Goal: Task Accomplishment & Management: Complete application form

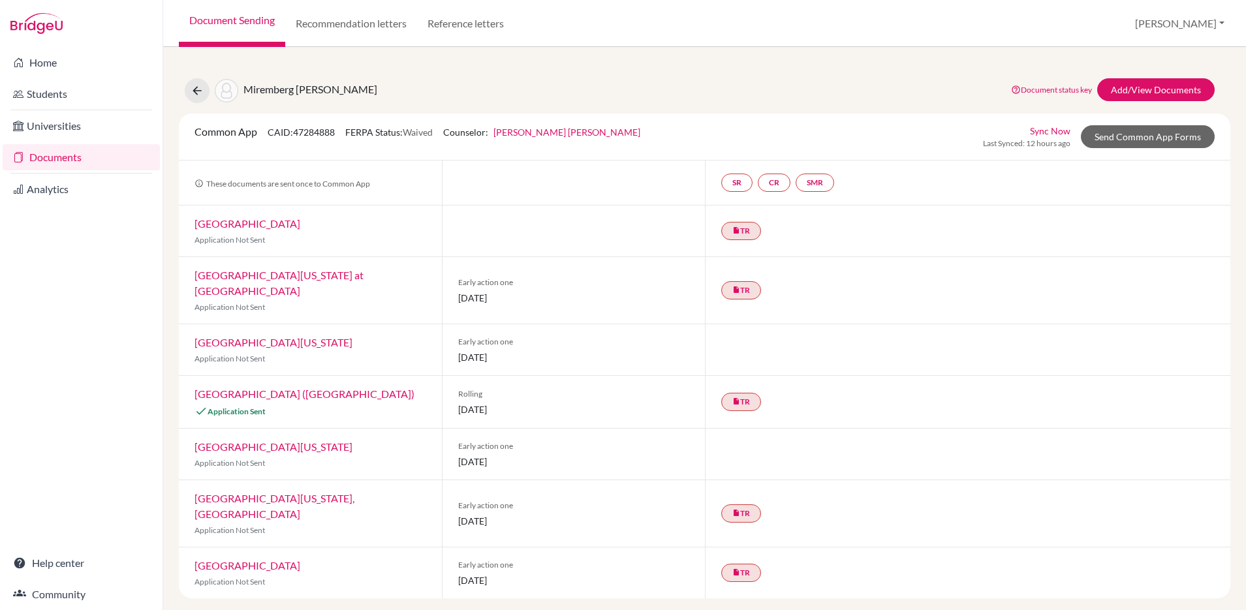
click at [67, 163] on link "Documents" at bounding box center [81, 157] width 157 height 26
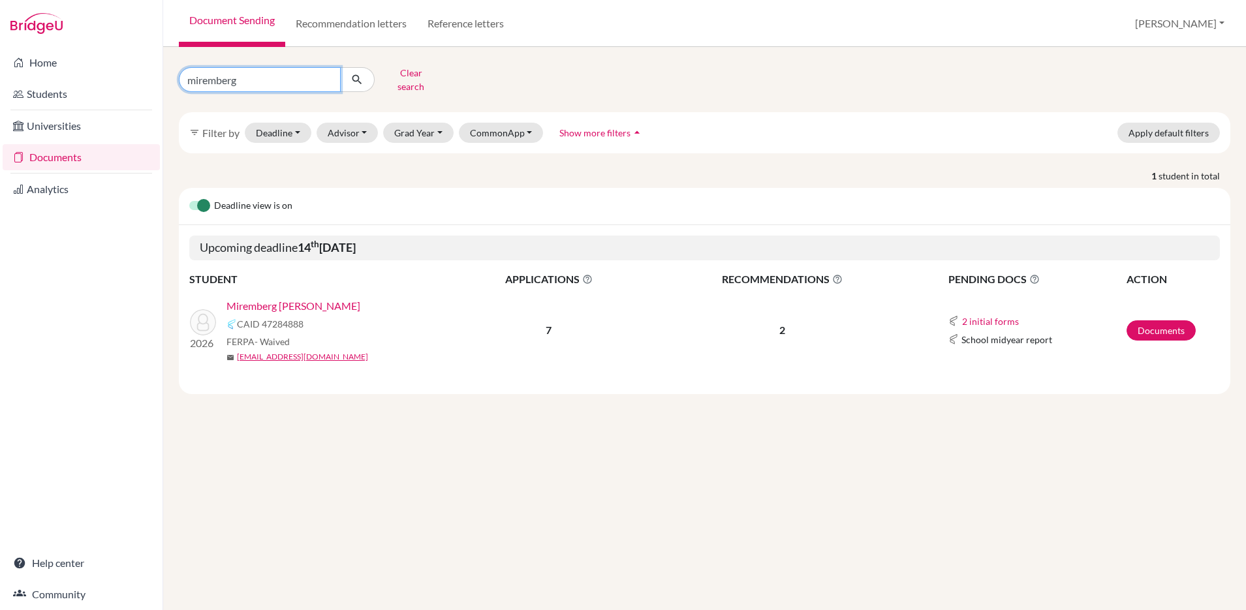
drag, startPoint x: 289, startPoint y: 71, endPoint x: 0, endPoint y: 37, distance: 291.1
click at [0, 37] on div "Home Students Universities Documents Analytics Help center Community Document S…" at bounding box center [623, 305] width 1246 height 610
type input "sofia"
click at [355, 77] on icon "submit" at bounding box center [356, 79] width 13 height 13
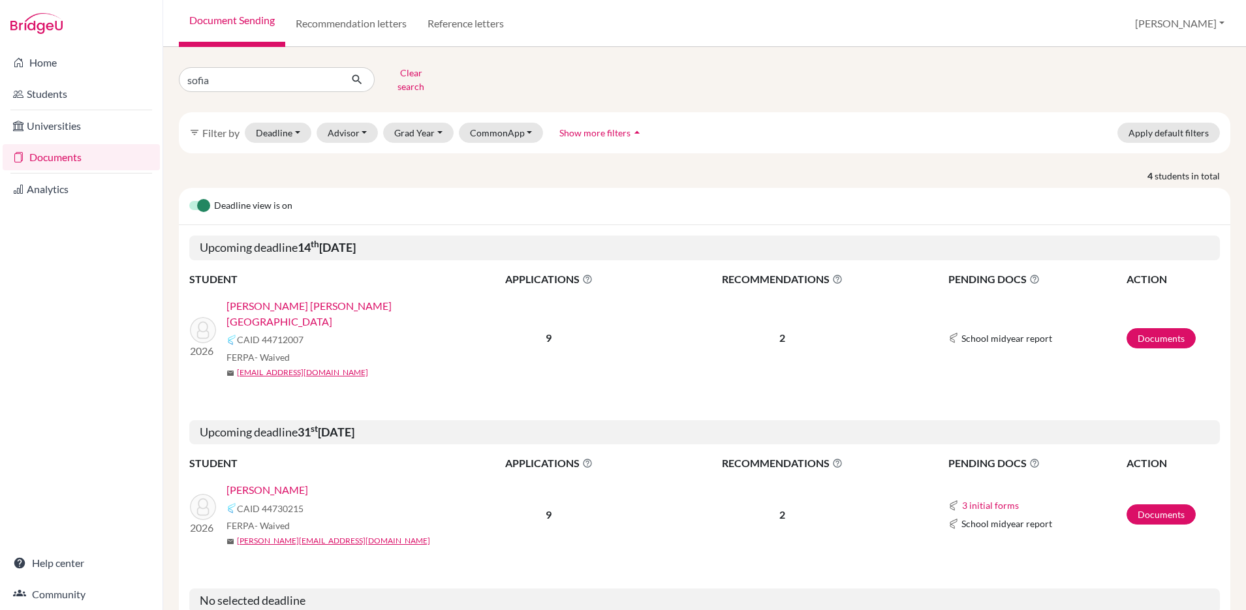
click at [269, 482] on link "Hernández, Sofía" at bounding box center [267, 490] width 82 height 16
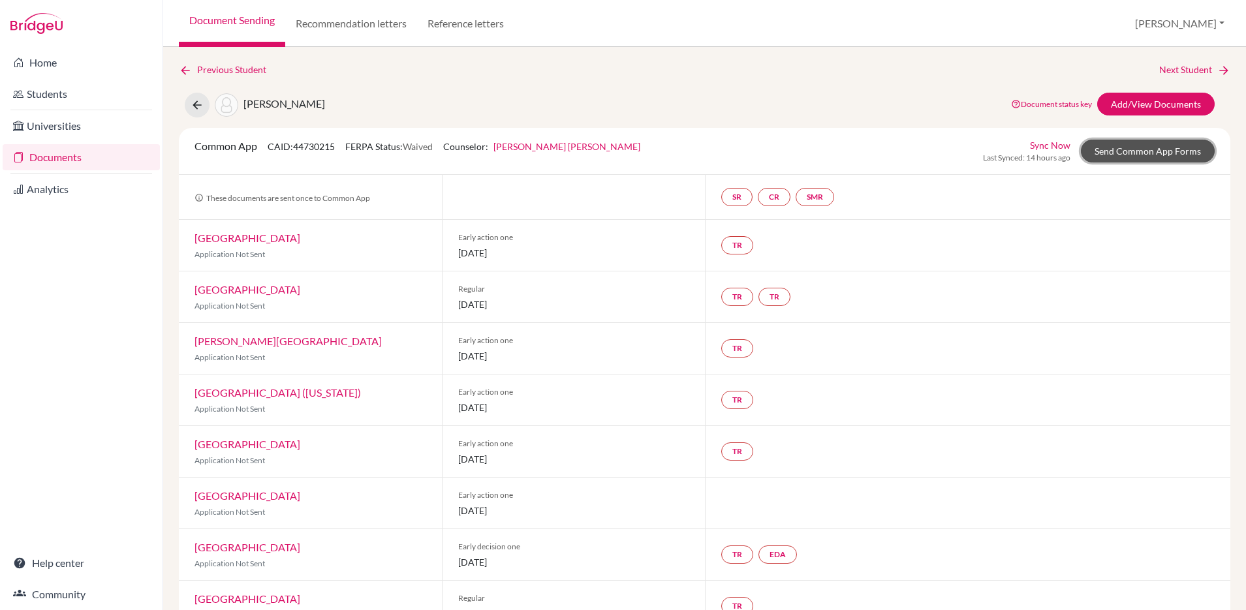
click at [1132, 153] on link "Send Common App Forms" at bounding box center [1148, 151] width 134 height 23
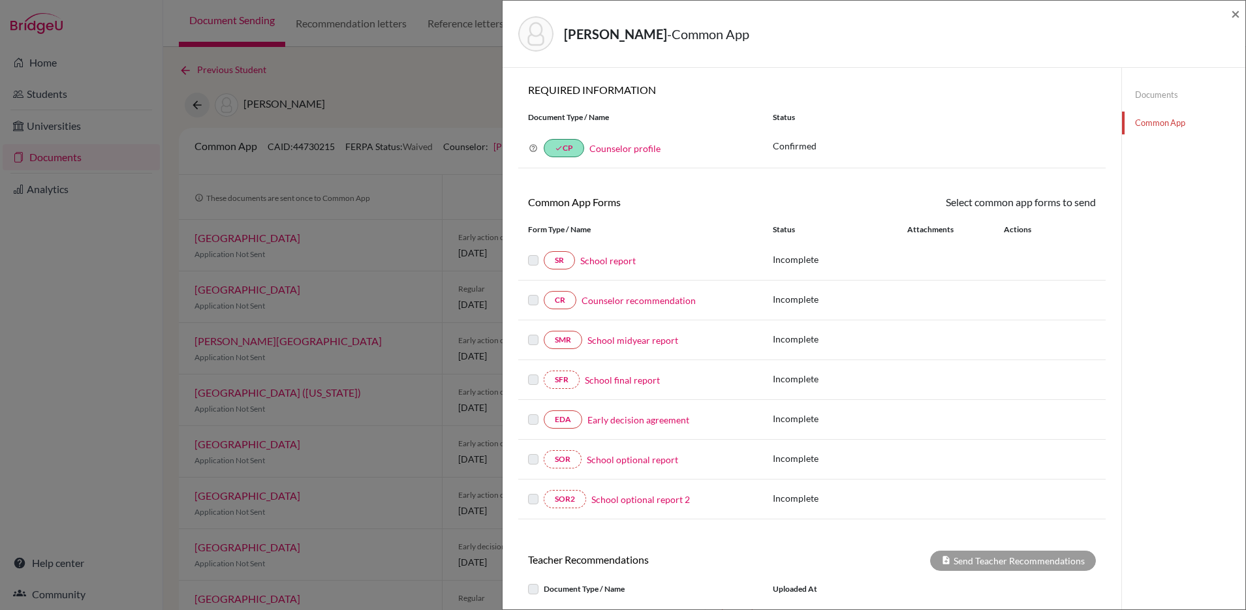
click at [1152, 95] on link "Documents" at bounding box center [1183, 95] width 123 height 23
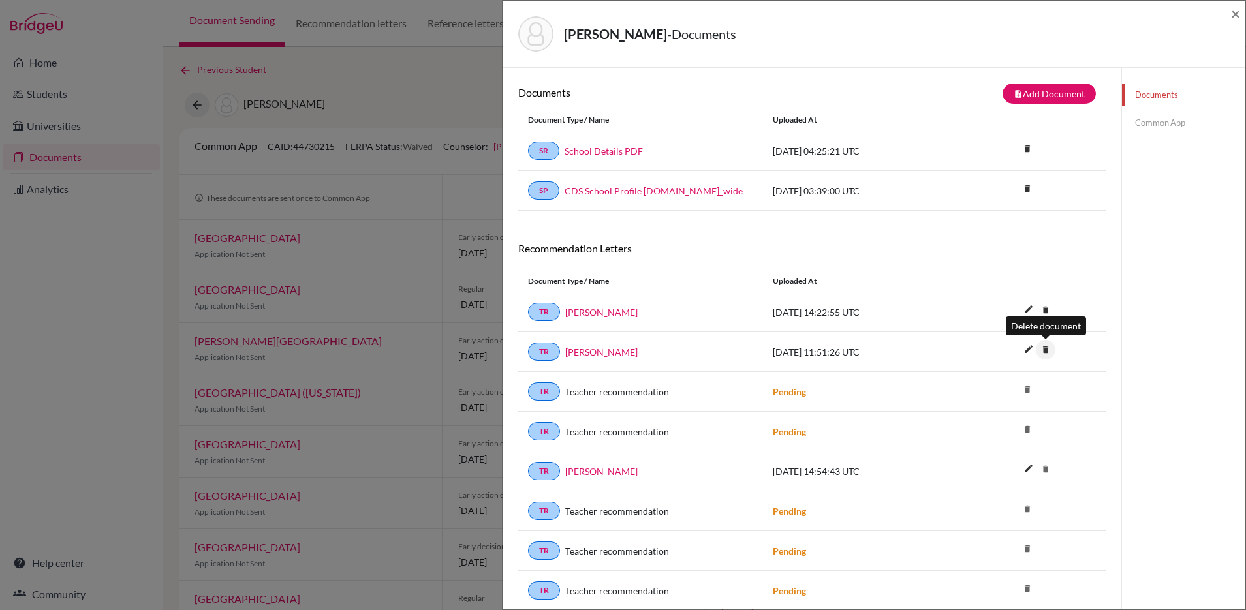
click at [1045, 349] on icon "delete" at bounding box center [1046, 350] width 20 height 20
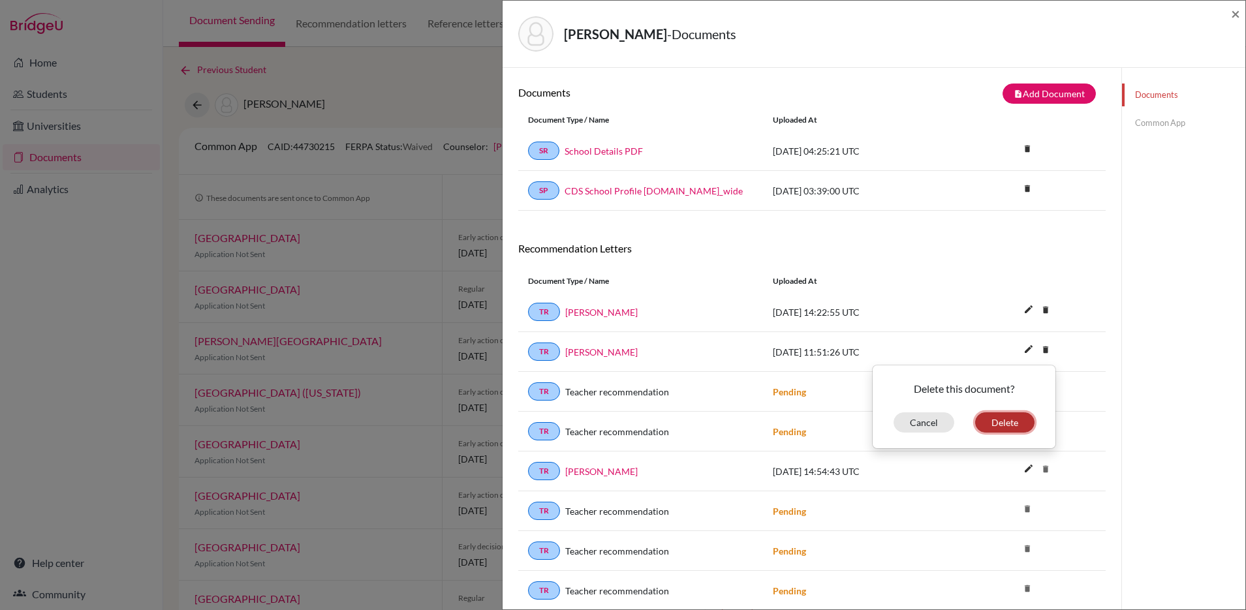
click at [996, 423] on button "Delete" at bounding box center [1004, 422] width 59 height 20
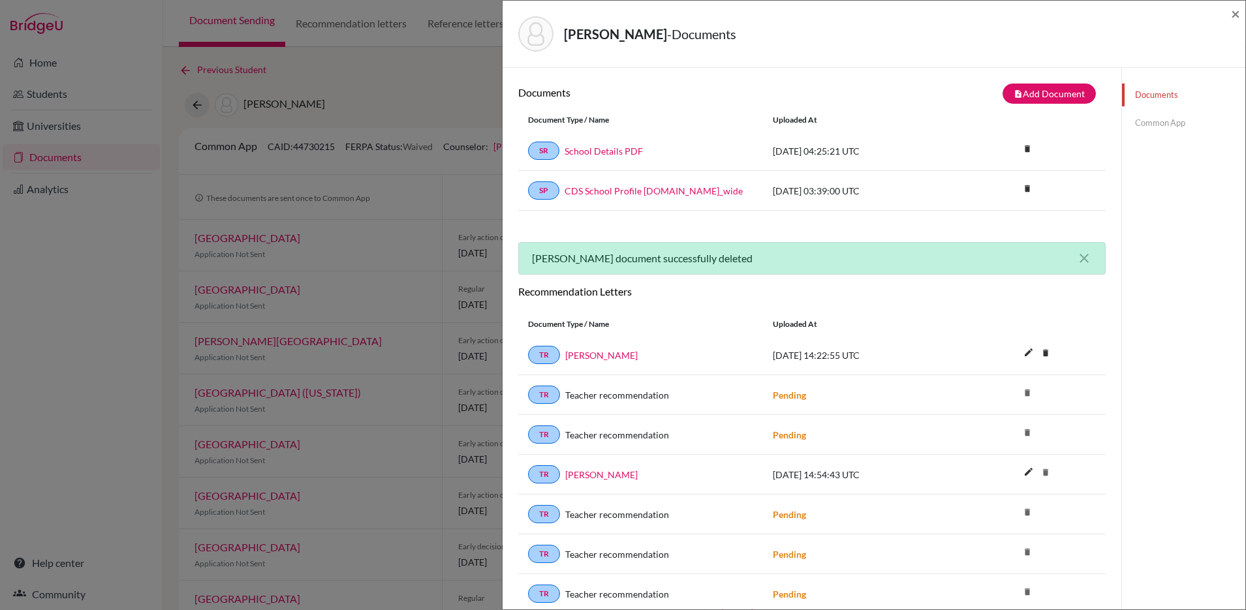
click at [1045, 473] on icon "delete" at bounding box center [1046, 473] width 20 height 20
click at [1047, 471] on icon "delete" at bounding box center [1046, 473] width 20 height 20
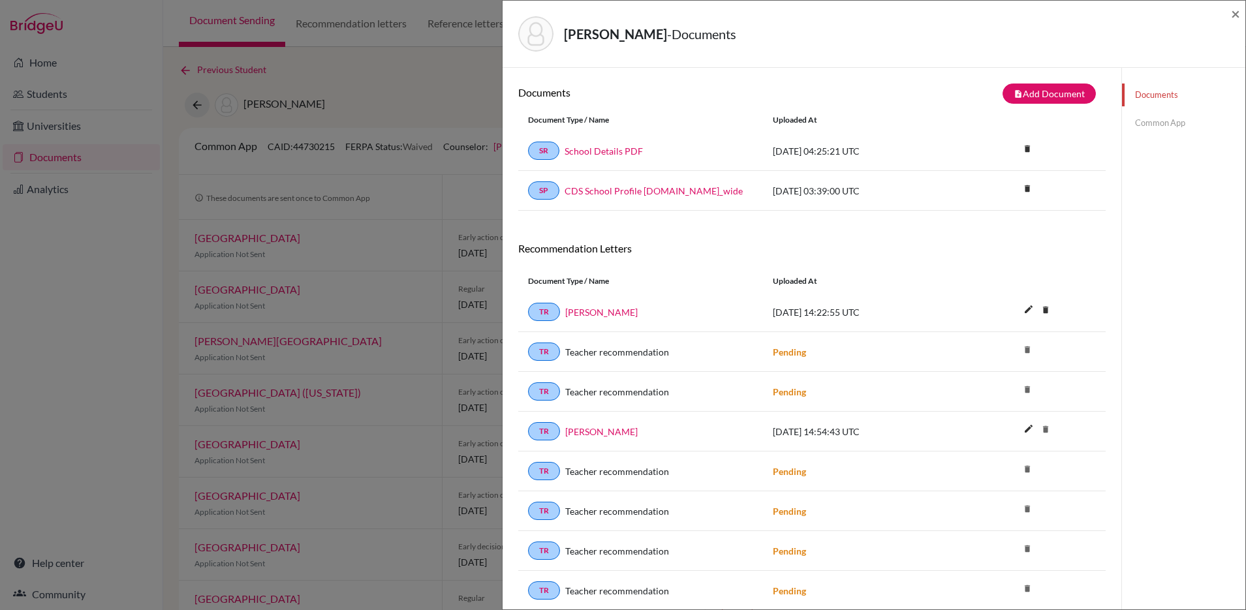
click at [1152, 95] on link "Documents" at bounding box center [1183, 95] width 123 height 23
click at [1046, 432] on icon "delete" at bounding box center [1046, 430] width 20 height 20
click at [1048, 428] on icon "delete" at bounding box center [1046, 430] width 20 height 20
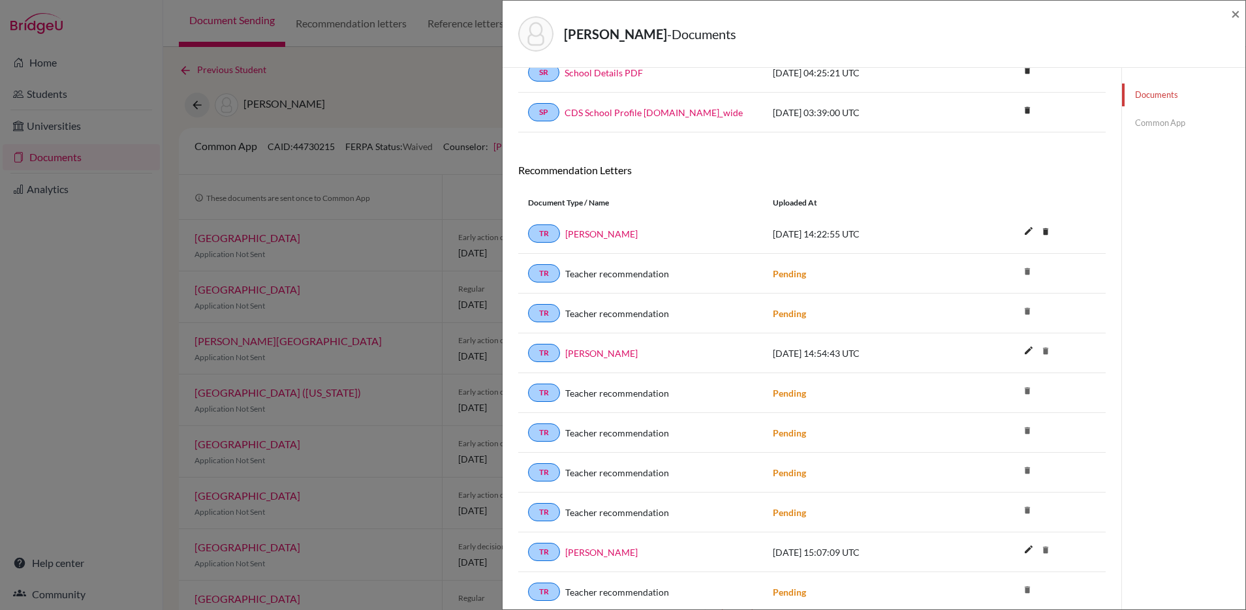
scroll to position [84, 0]
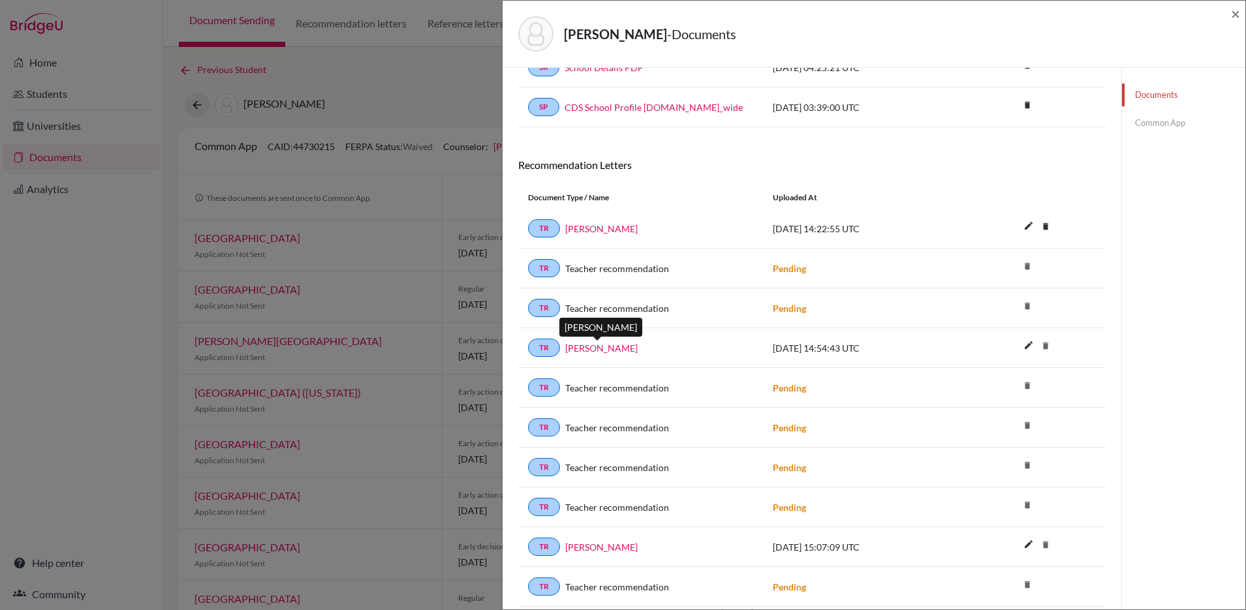
click at [589, 349] on link "Sofia Hernandez" at bounding box center [601, 348] width 72 height 14
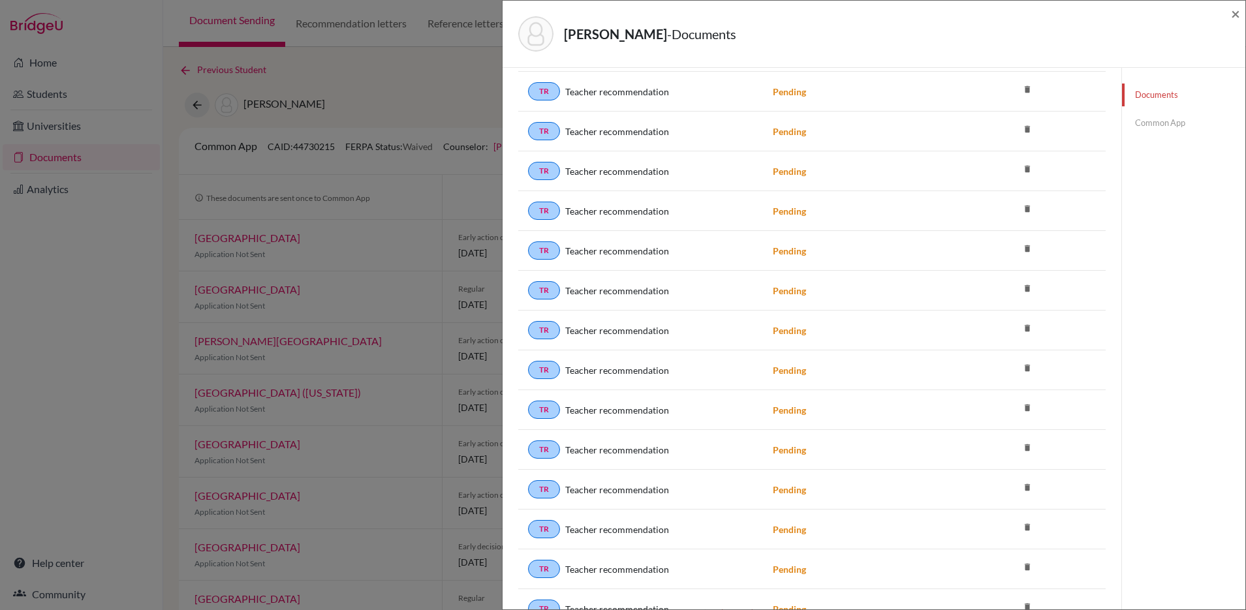
scroll to position [1163, 0]
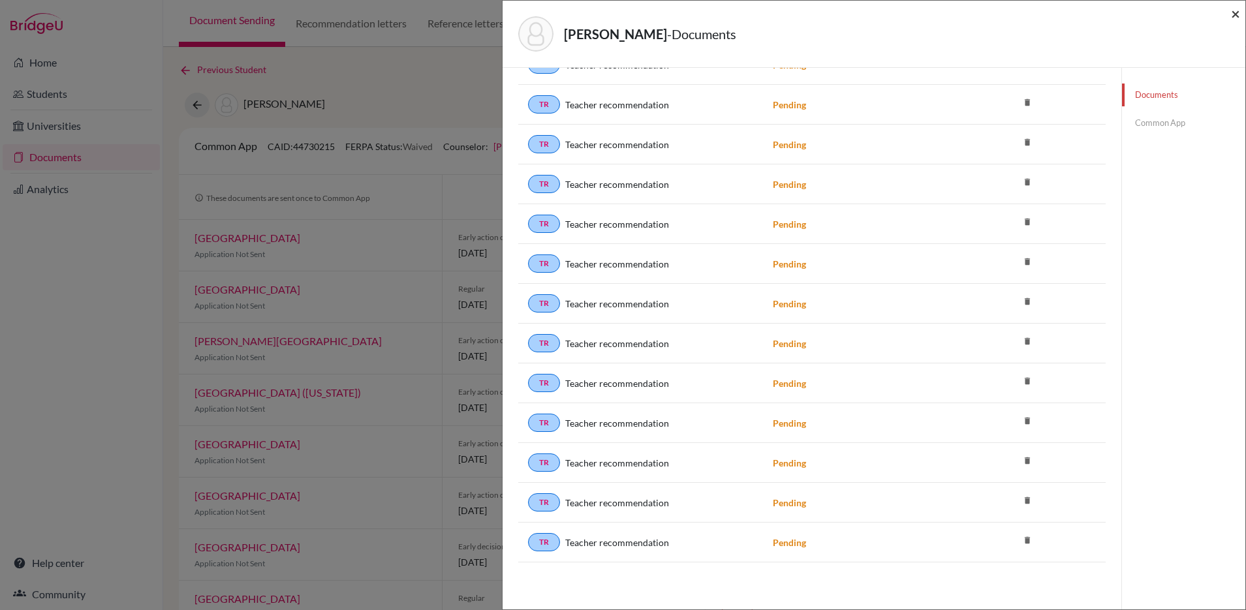
click at [1237, 15] on span "×" at bounding box center [1235, 13] width 9 height 19
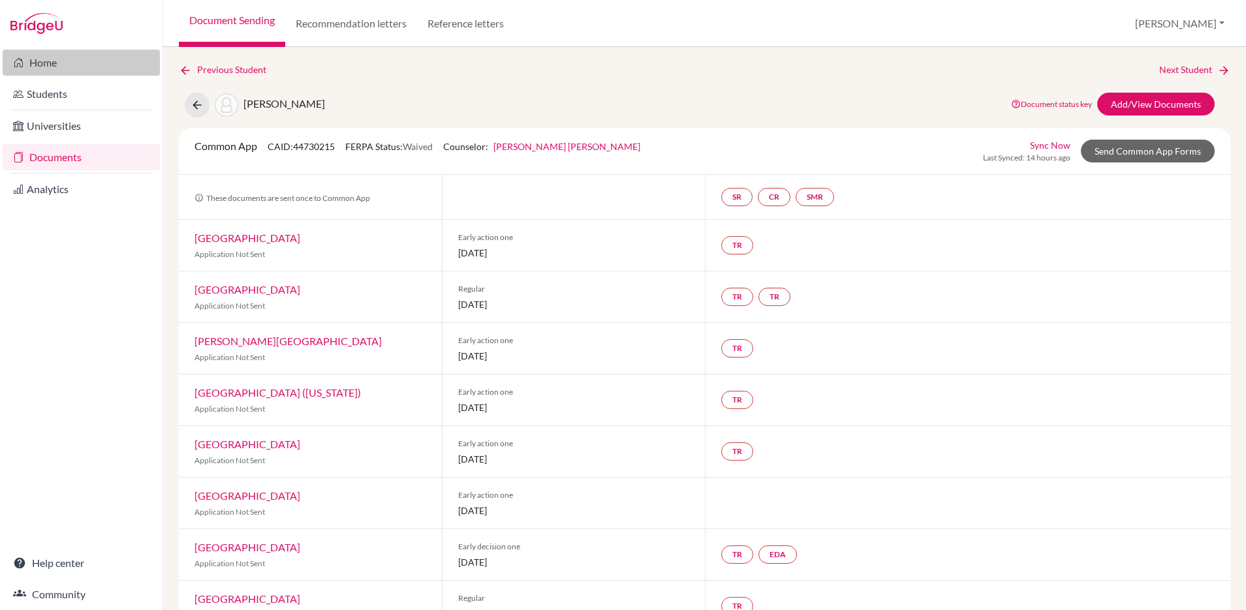
click at [39, 62] on link "Home" at bounding box center [81, 63] width 157 height 26
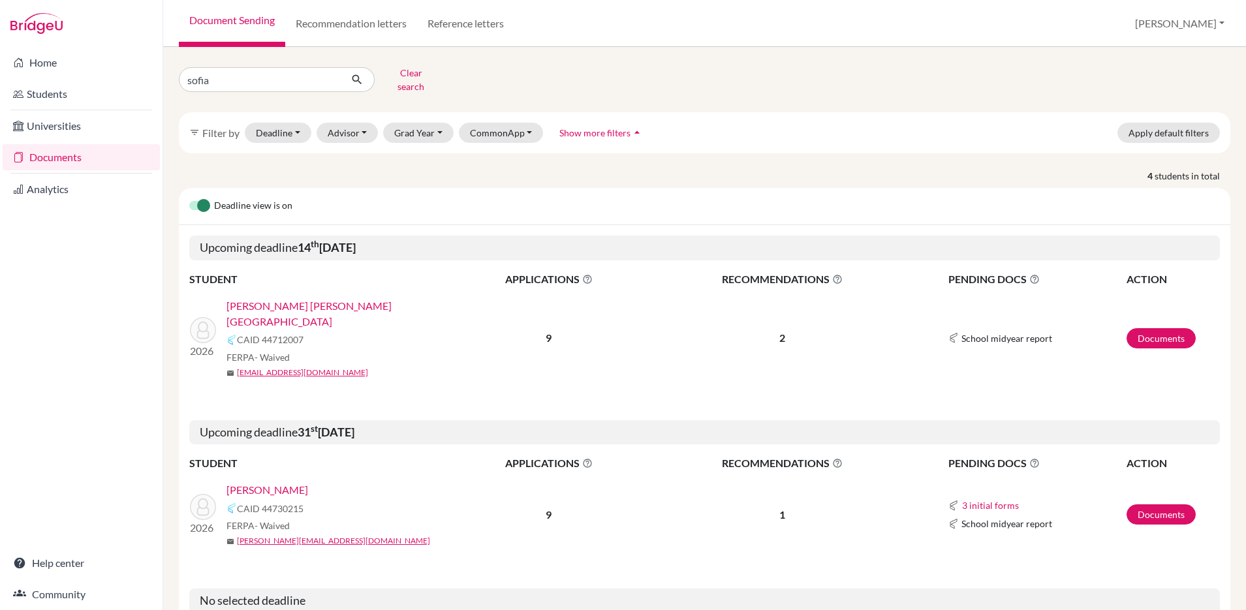
click at [261, 482] on link "[PERSON_NAME]" at bounding box center [267, 490] width 82 height 16
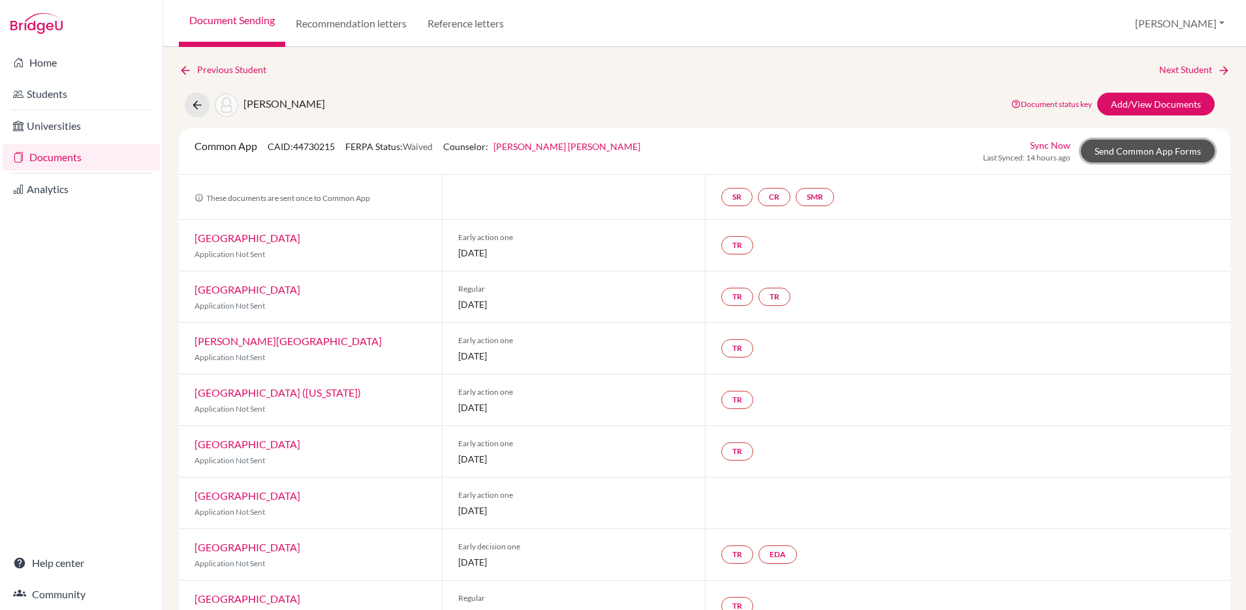
click at [1144, 156] on link "Send Common App Forms" at bounding box center [1148, 151] width 134 height 23
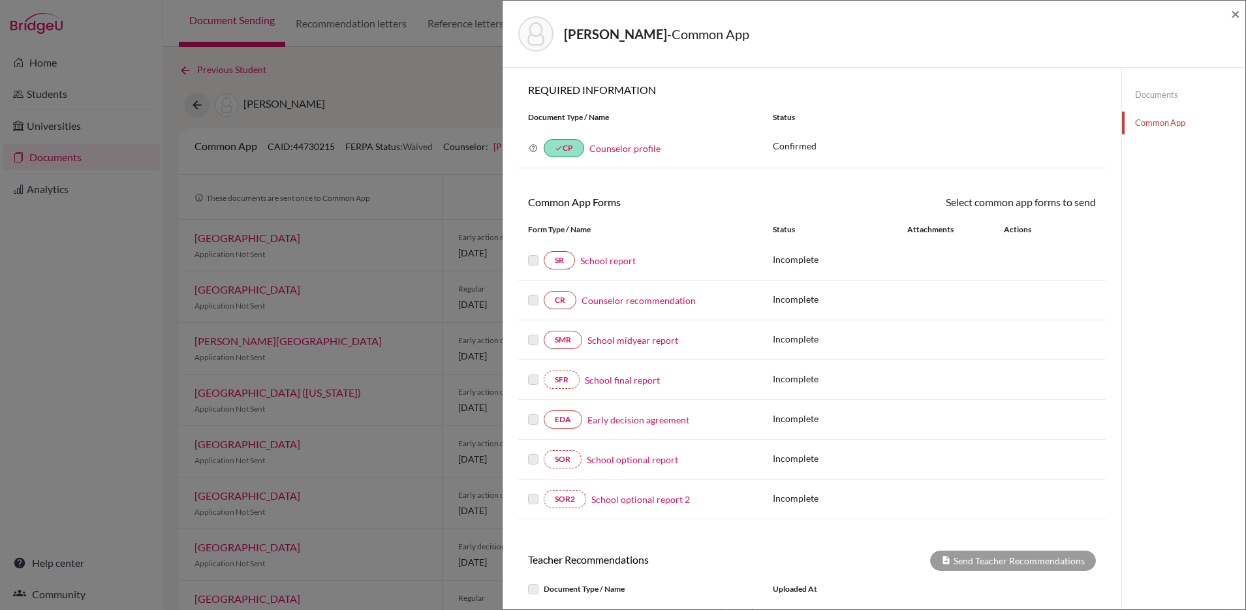
click at [1153, 95] on link "Documents" at bounding box center [1183, 95] width 123 height 23
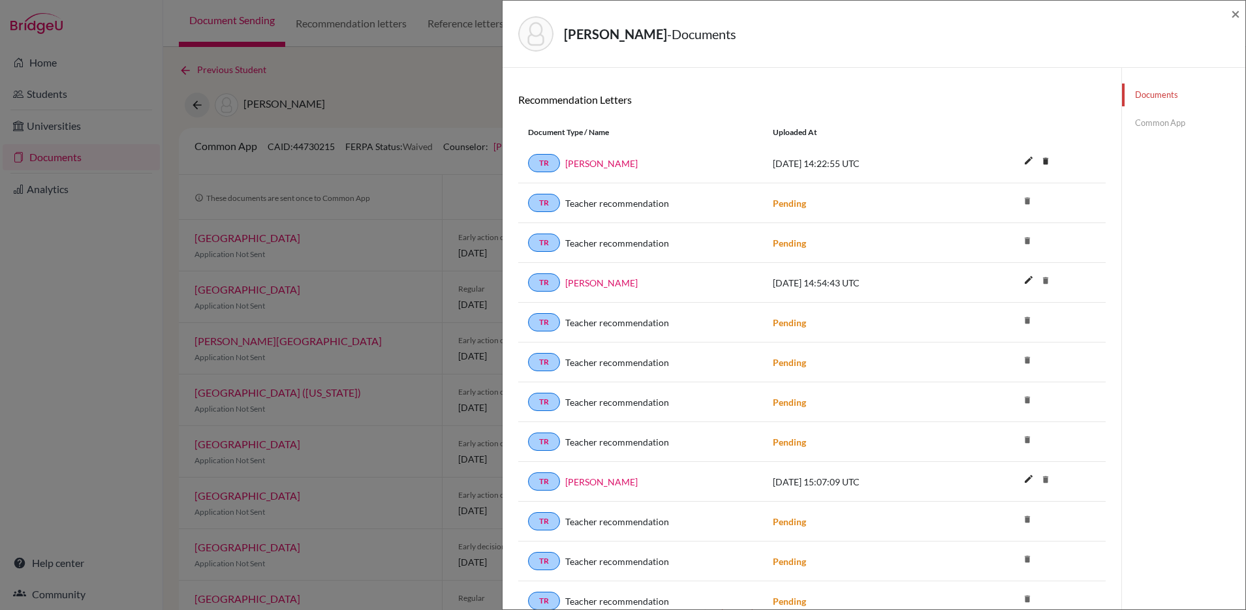
scroll to position [176, 0]
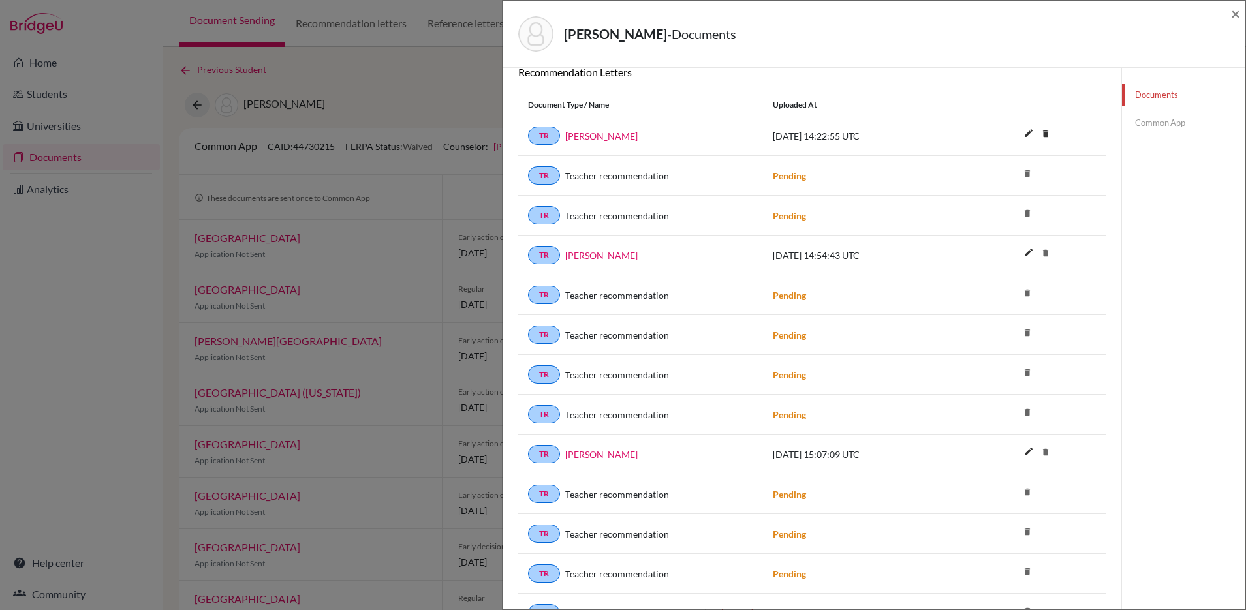
click at [1029, 216] on icon "delete" at bounding box center [1028, 214] width 20 height 20
click at [560, 216] on div "Teacher recommendation" at bounding box center [656, 216] width 193 height 14
click at [604, 218] on span "Teacher recommendation" at bounding box center [617, 216] width 104 height 14
click at [541, 219] on link "TR" at bounding box center [544, 215] width 32 height 18
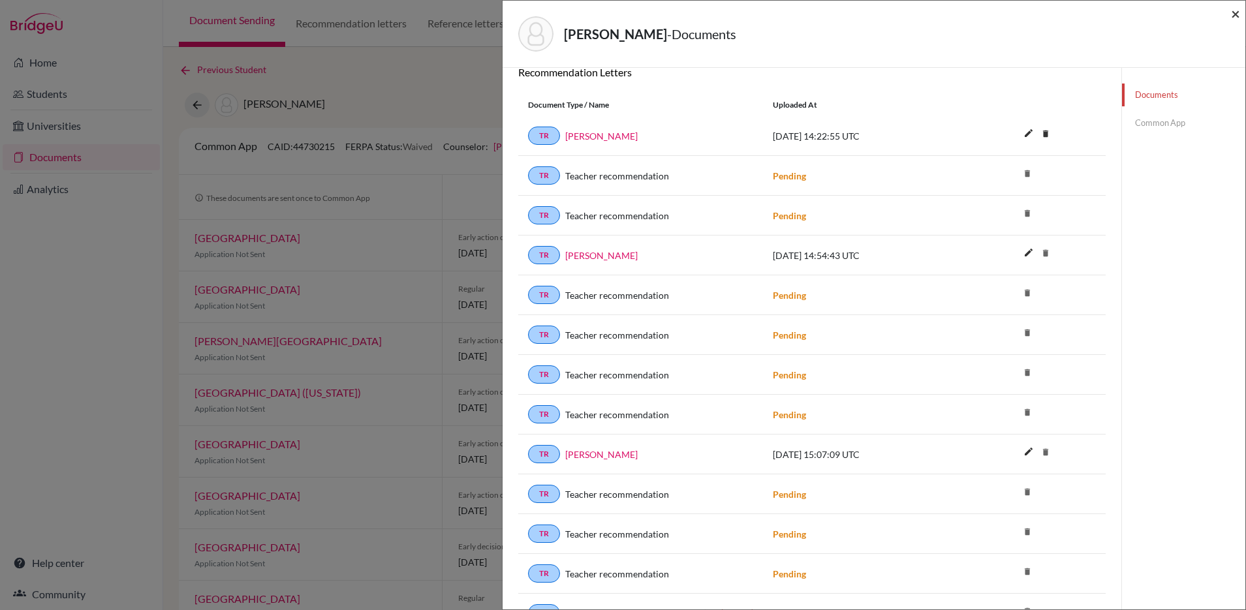
click at [1233, 14] on span "×" at bounding box center [1235, 13] width 9 height 19
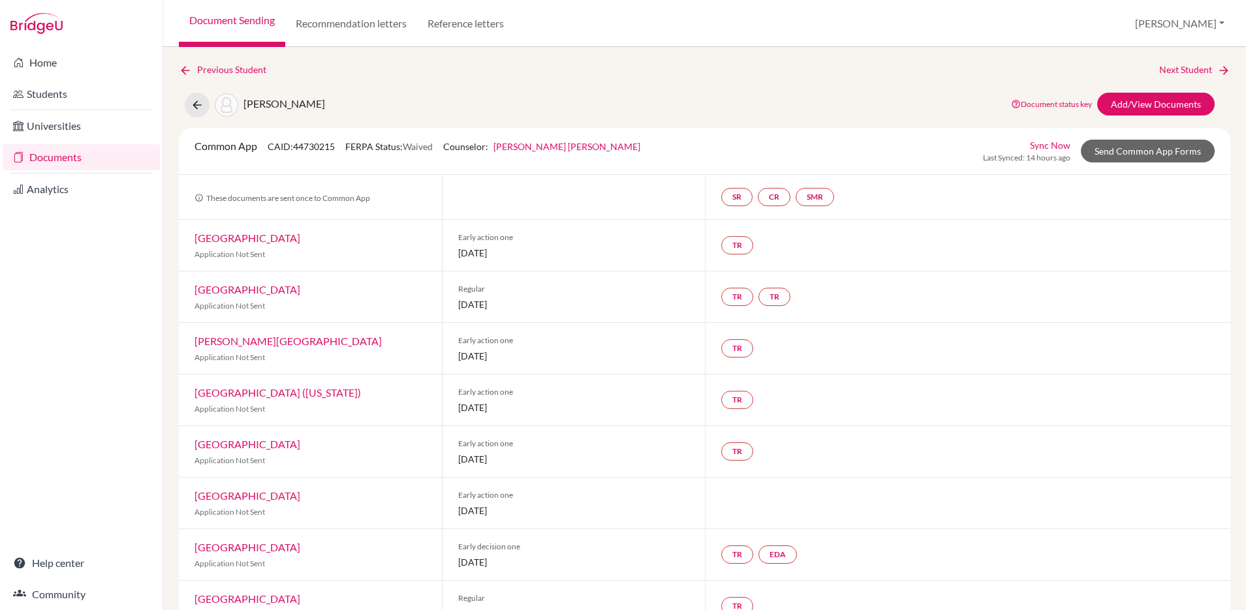
scroll to position [3, 0]
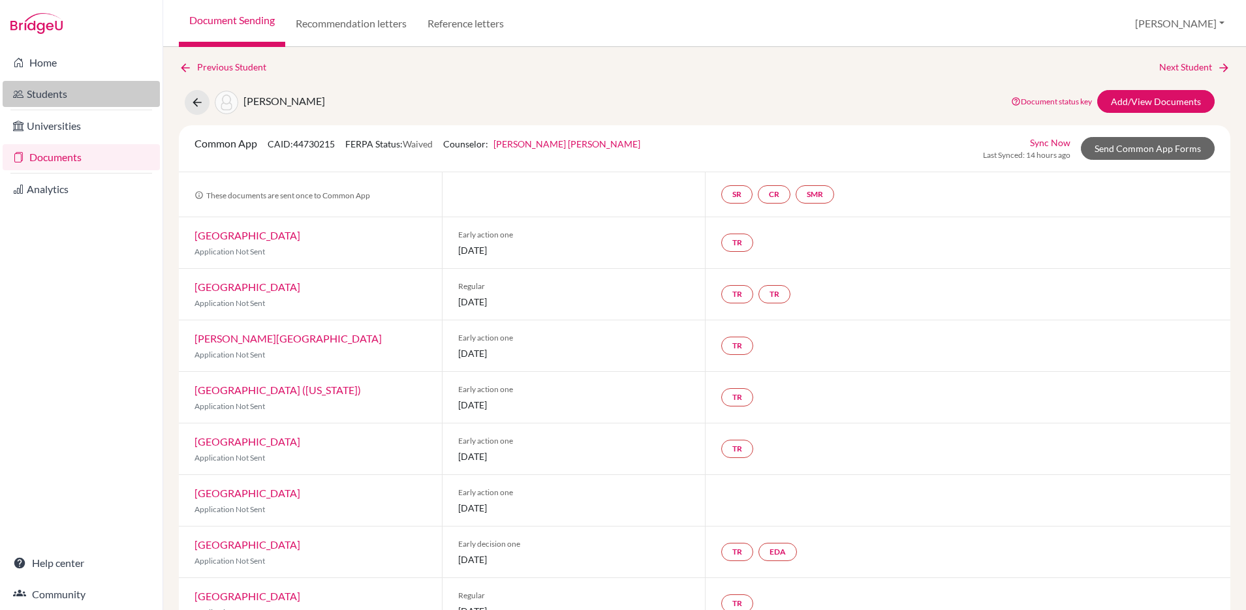
click at [42, 97] on link "Students" at bounding box center [81, 94] width 157 height 26
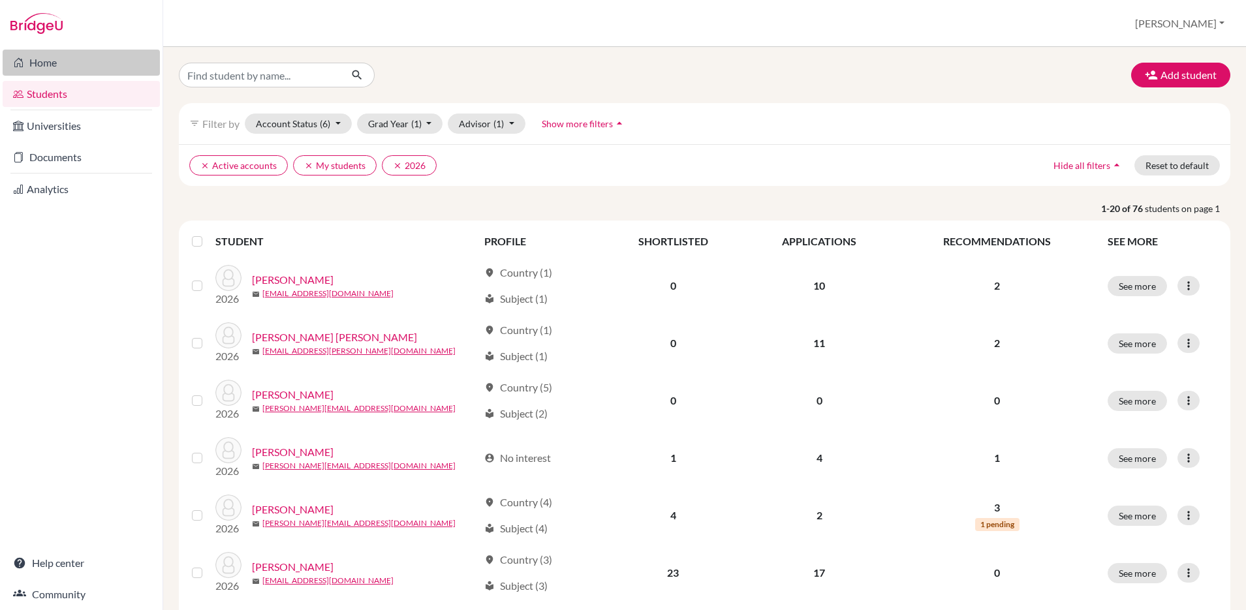
click at [41, 61] on link "Home" at bounding box center [81, 63] width 157 height 26
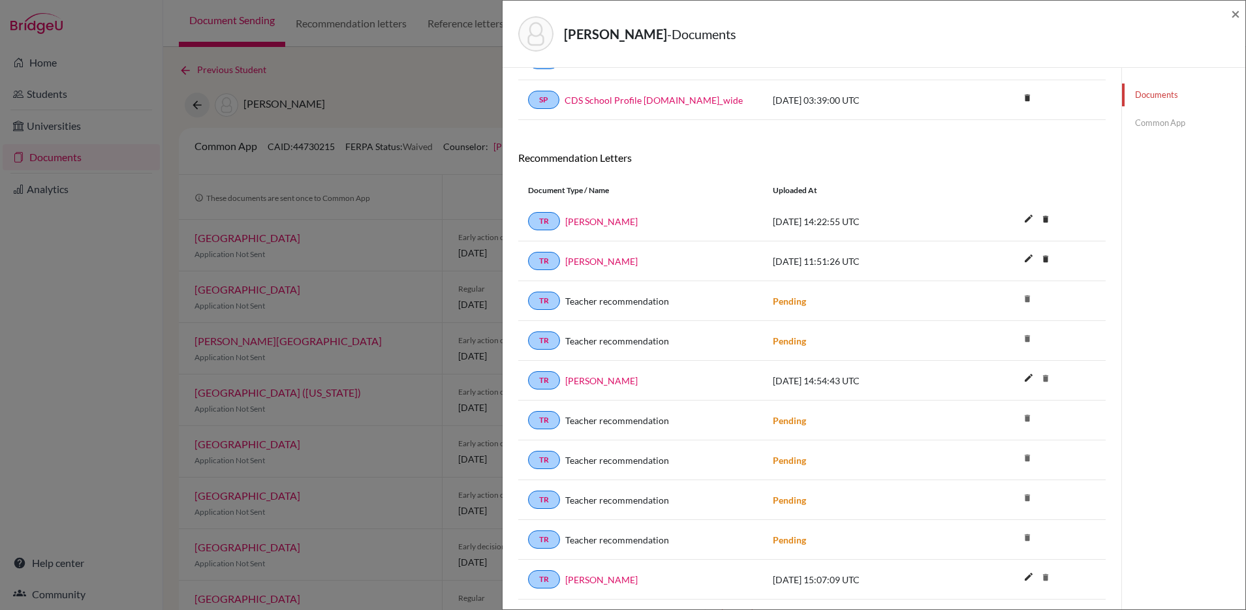
scroll to position [112, 0]
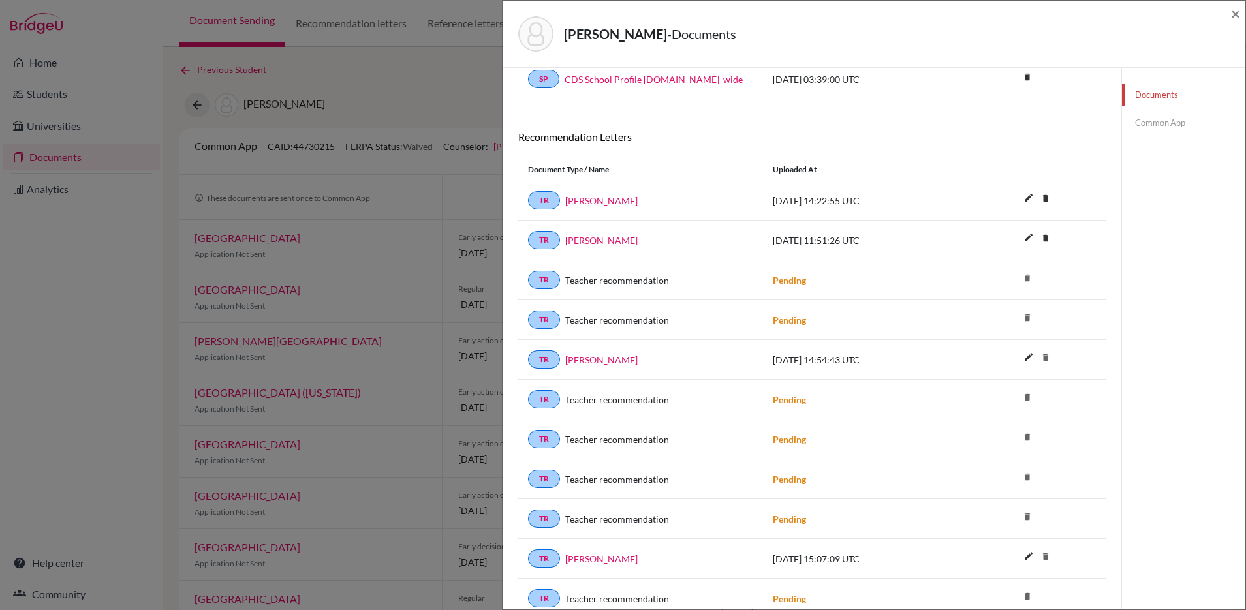
click at [1153, 121] on link "Common App" at bounding box center [1183, 123] width 123 height 23
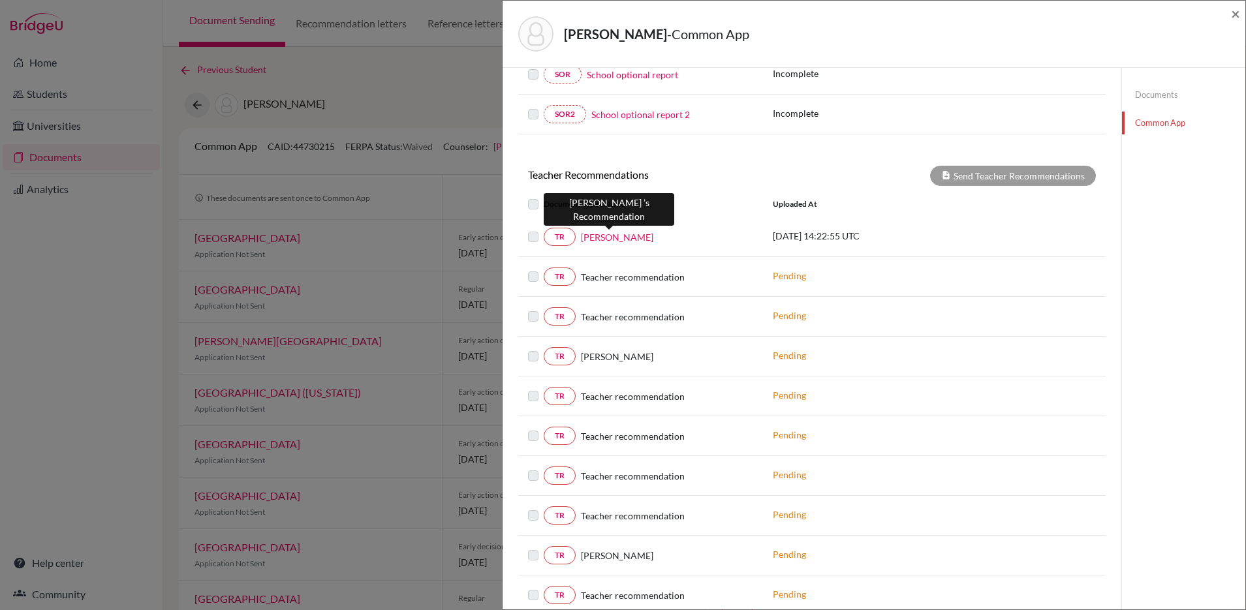
scroll to position [389, 0]
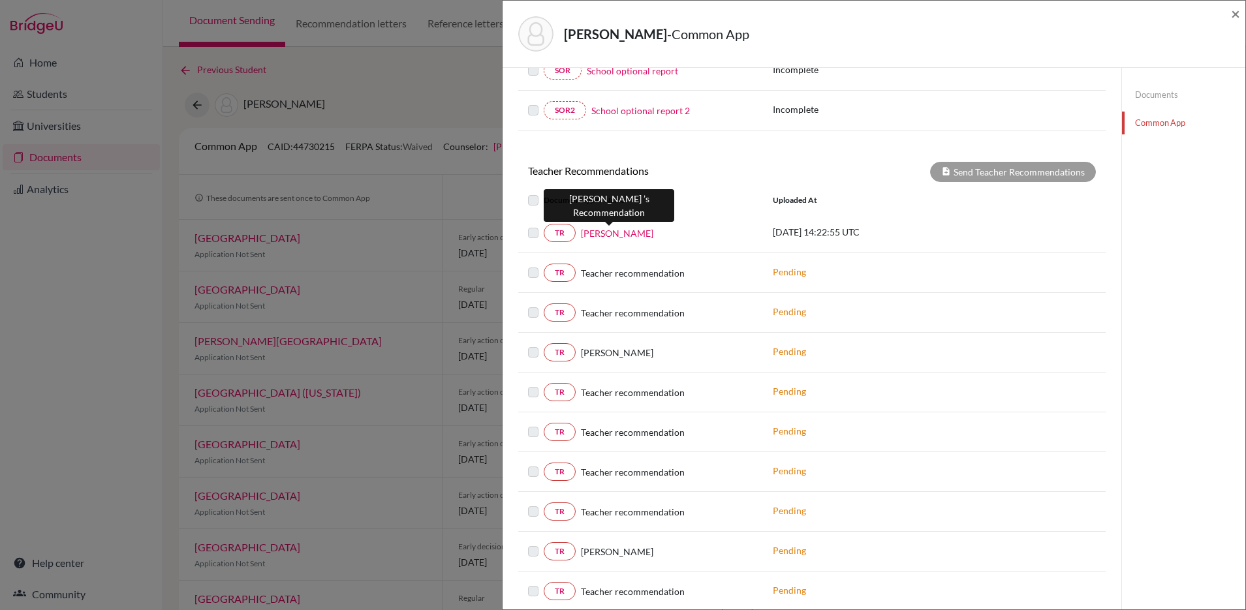
click at [611, 237] on link "[PERSON_NAME]" at bounding box center [617, 233] width 72 height 14
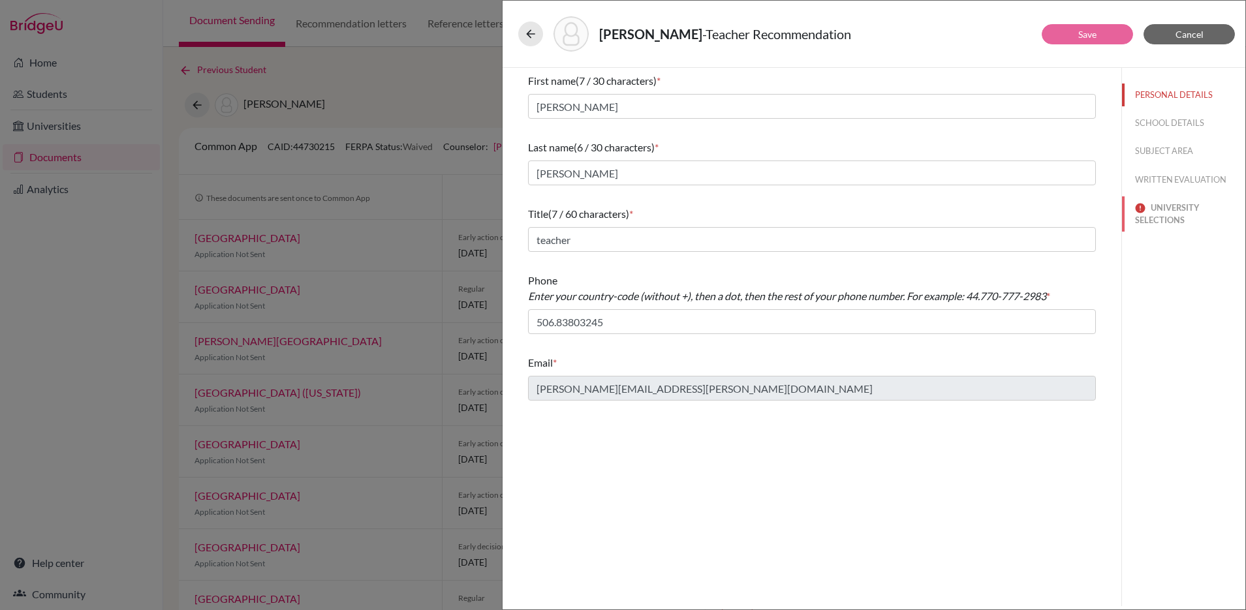
click at [1167, 213] on button "UNIVERSITY SELECTIONS" at bounding box center [1183, 213] width 123 height 35
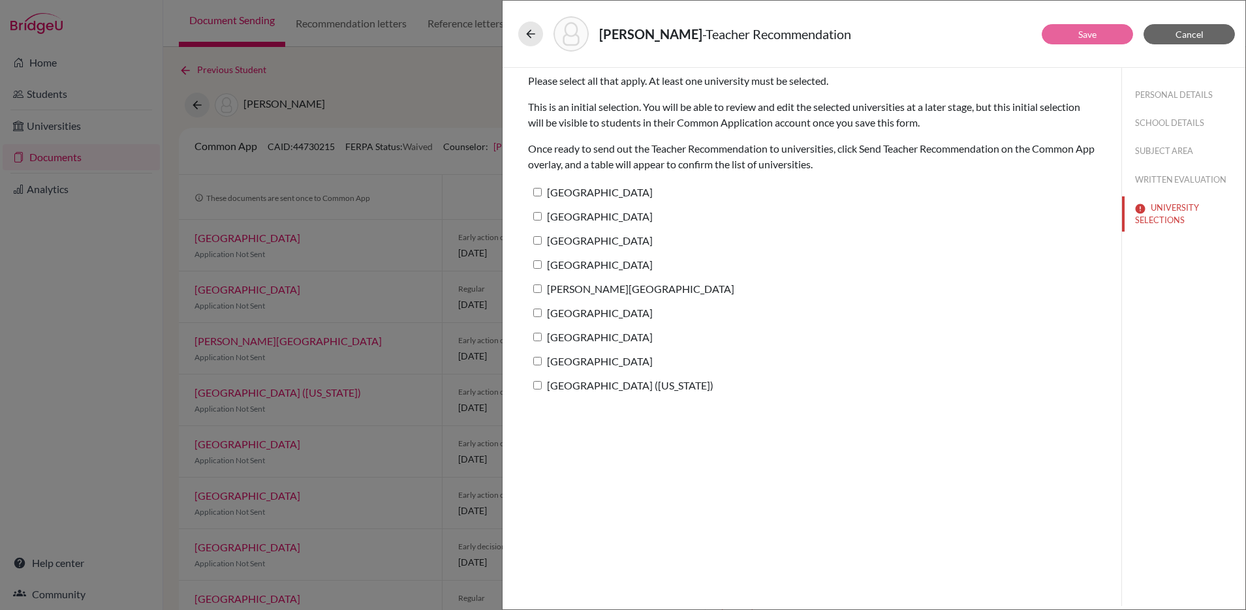
click at [539, 193] on input "Harvard University" at bounding box center [537, 192] width 8 height 8
checkbox input "true"
click at [537, 213] on input "Babson College" at bounding box center [537, 216] width 8 height 8
checkbox input "true"
click at [537, 238] on input "Northeastern University" at bounding box center [537, 240] width 8 height 8
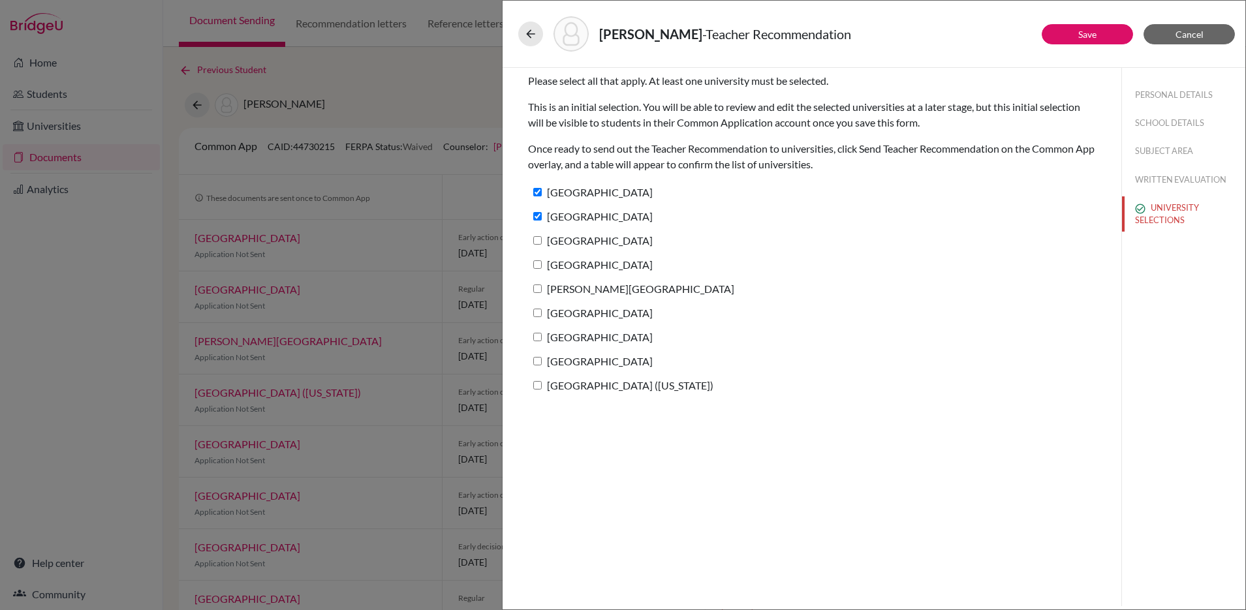
checkbox input "true"
click at [537, 261] on input "[GEOGRAPHIC_DATA]" at bounding box center [537, 264] width 8 height 8
checkbox input "true"
click at [540, 290] on input "Emerson College" at bounding box center [537, 289] width 8 height 8
checkbox input "true"
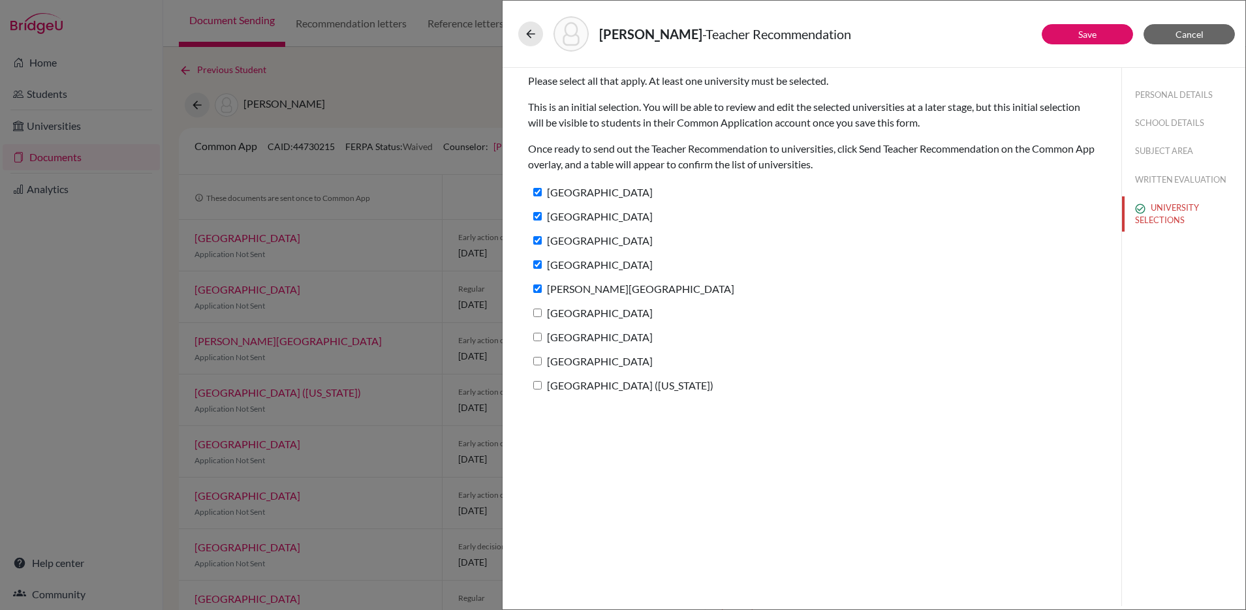
click at [538, 310] on input "Boston University" at bounding box center [537, 313] width 8 height 8
checkbox input "true"
click at [537, 334] on input "Suffolk University" at bounding box center [537, 337] width 8 height 8
checkbox input "true"
click at [535, 365] on input "Wentworth Institute of Technology" at bounding box center [537, 361] width 8 height 8
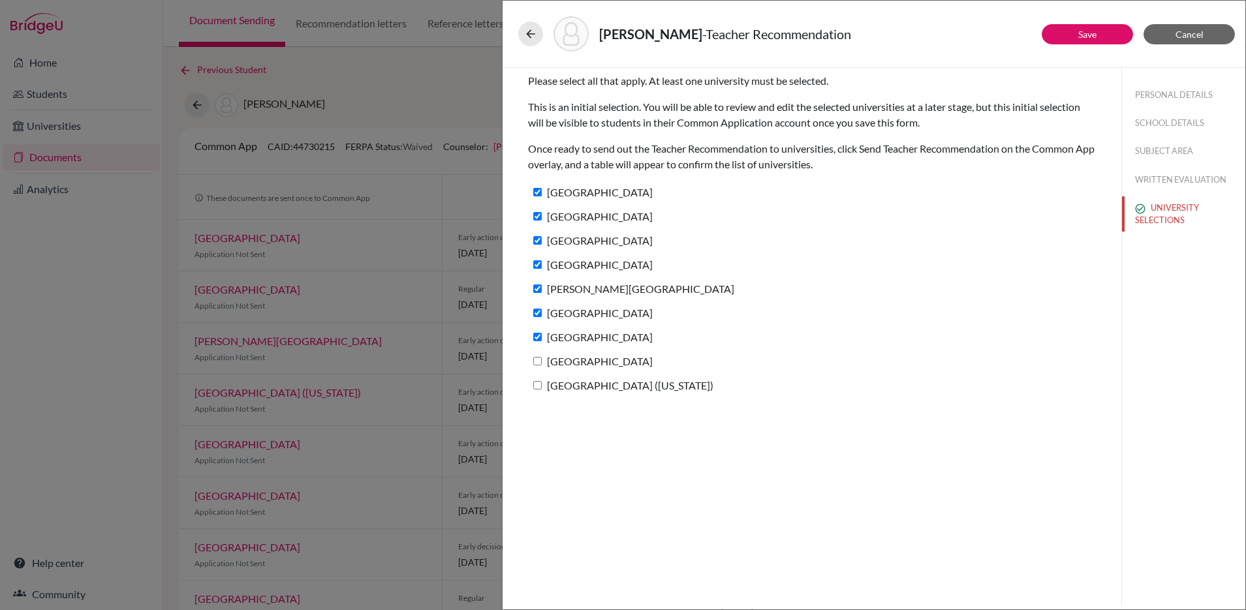
checkbox input "true"
click at [538, 383] on input "Emmanuel College (Massachusetts)" at bounding box center [537, 385] width 8 height 8
checkbox input "true"
click at [1080, 25] on button "Save" at bounding box center [1087, 34] width 91 height 20
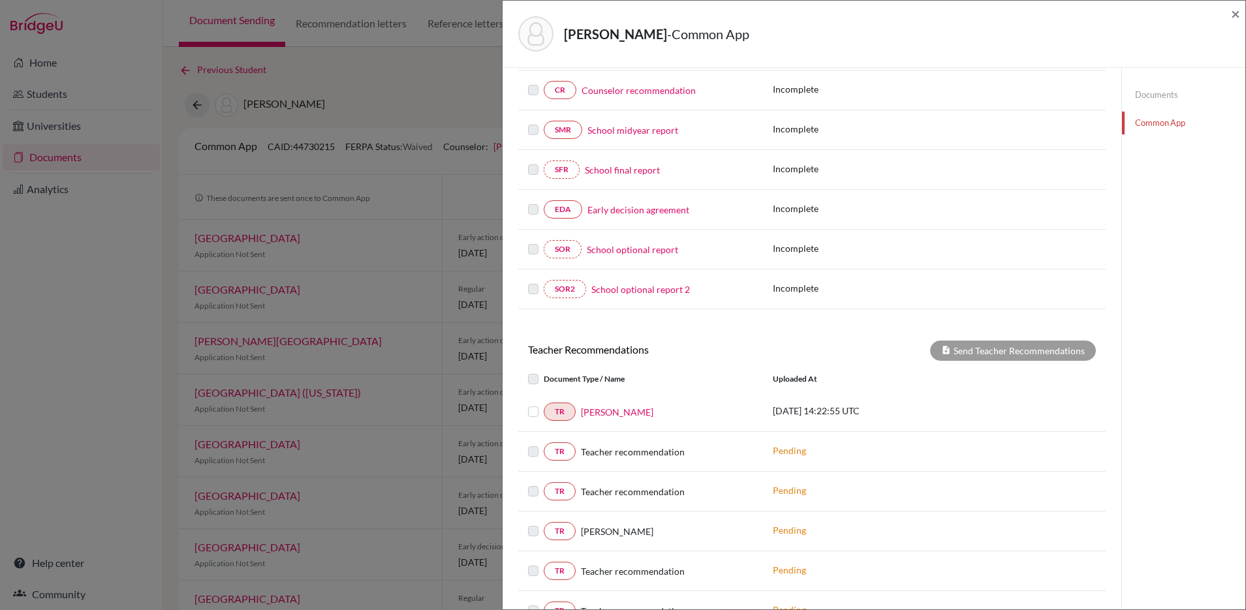
scroll to position [213, 0]
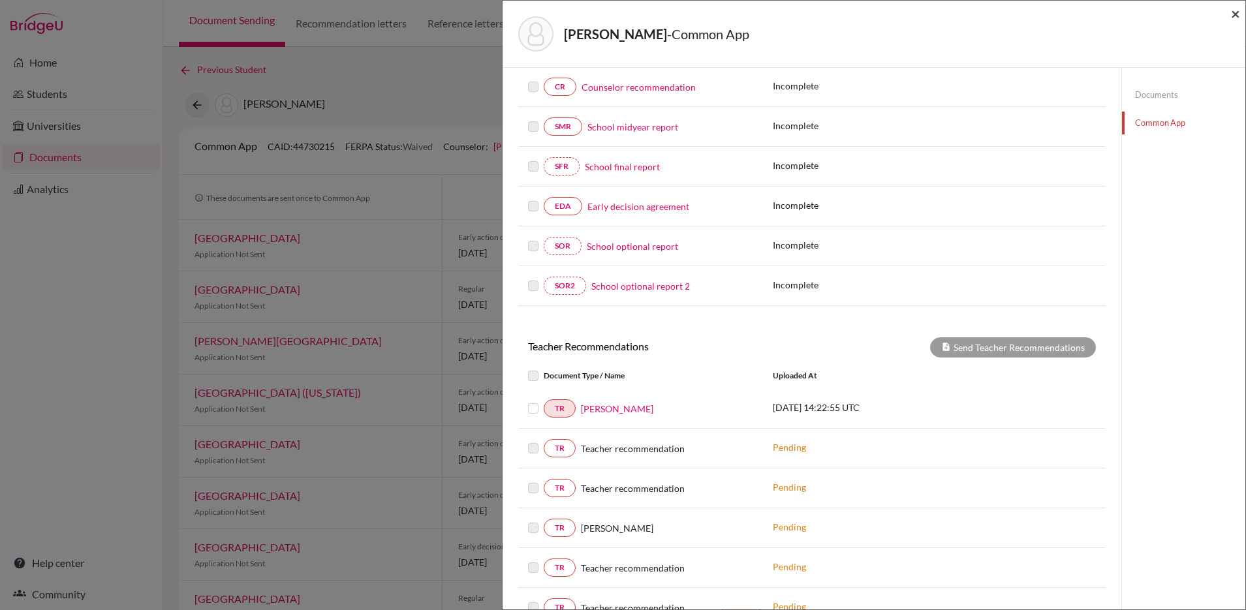
click at [1237, 14] on span "×" at bounding box center [1235, 13] width 9 height 19
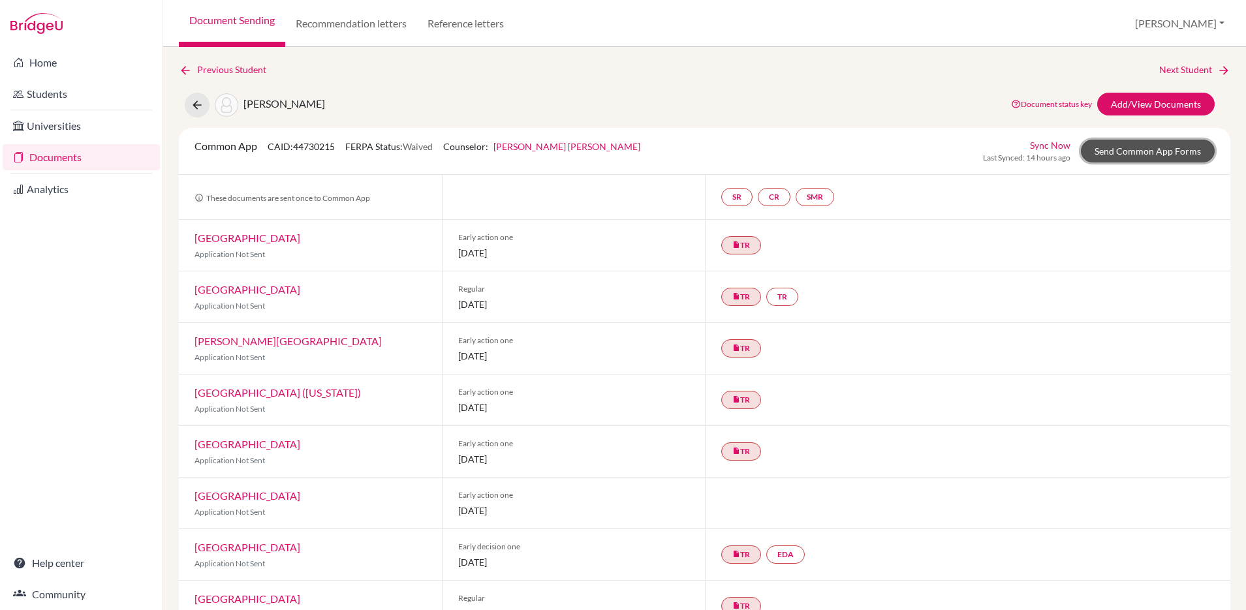
click at [1143, 150] on link "Send Common App Forms" at bounding box center [1148, 151] width 134 height 23
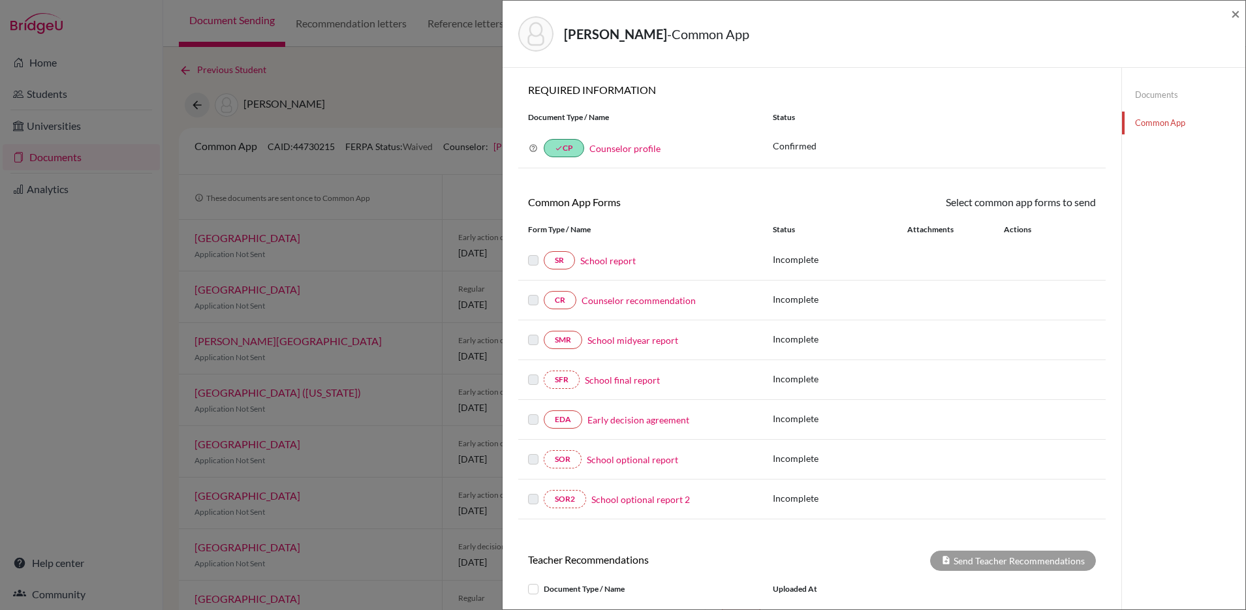
click at [1157, 123] on link "Common App" at bounding box center [1183, 123] width 123 height 23
click at [1147, 96] on link "Documents" at bounding box center [1183, 95] width 123 height 23
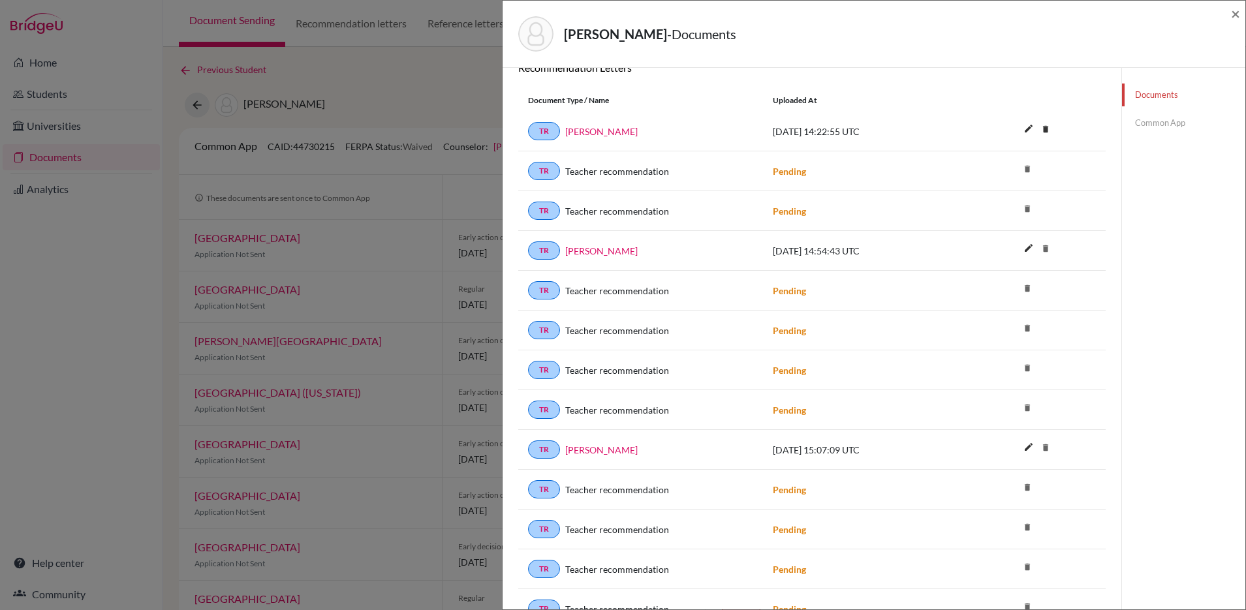
scroll to position [184, 0]
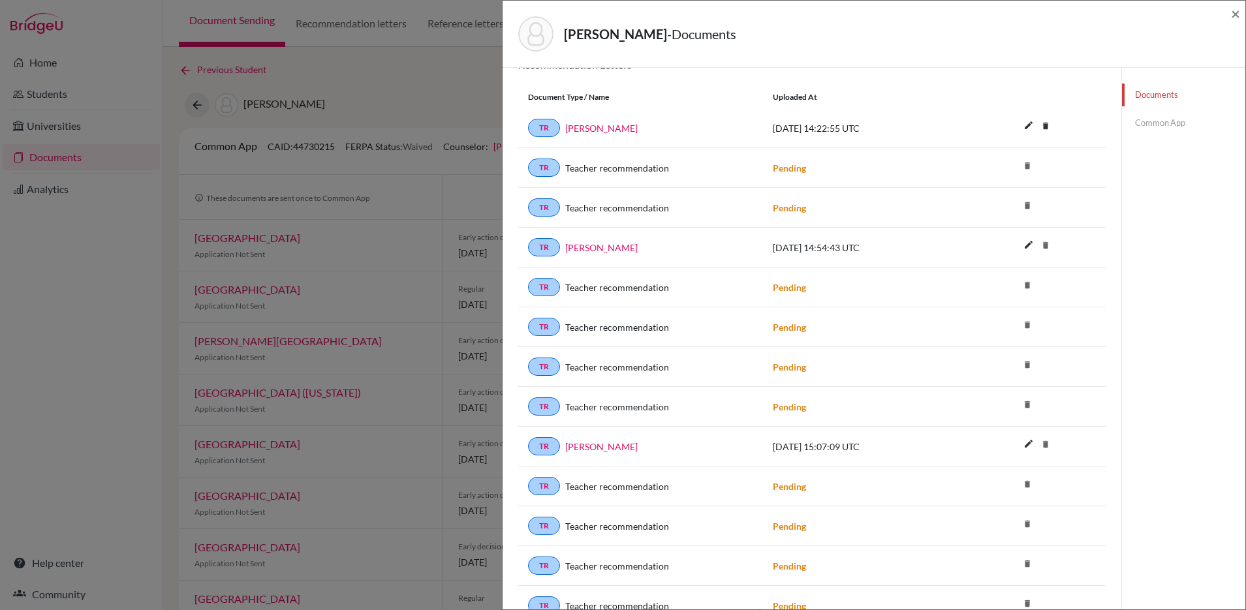
click at [1028, 166] on icon "delete" at bounding box center [1028, 166] width 20 height 20
drag, startPoint x: 1045, startPoint y: 245, endPoint x: 908, endPoint y: 254, distance: 137.4
click at [1044, 245] on icon "delete" at bounding box center [1046, 246] width 20 height 20
click at [603, 250] on link "[PERSON_NAME]" at bounding box center [601, 248] width 72 height 14
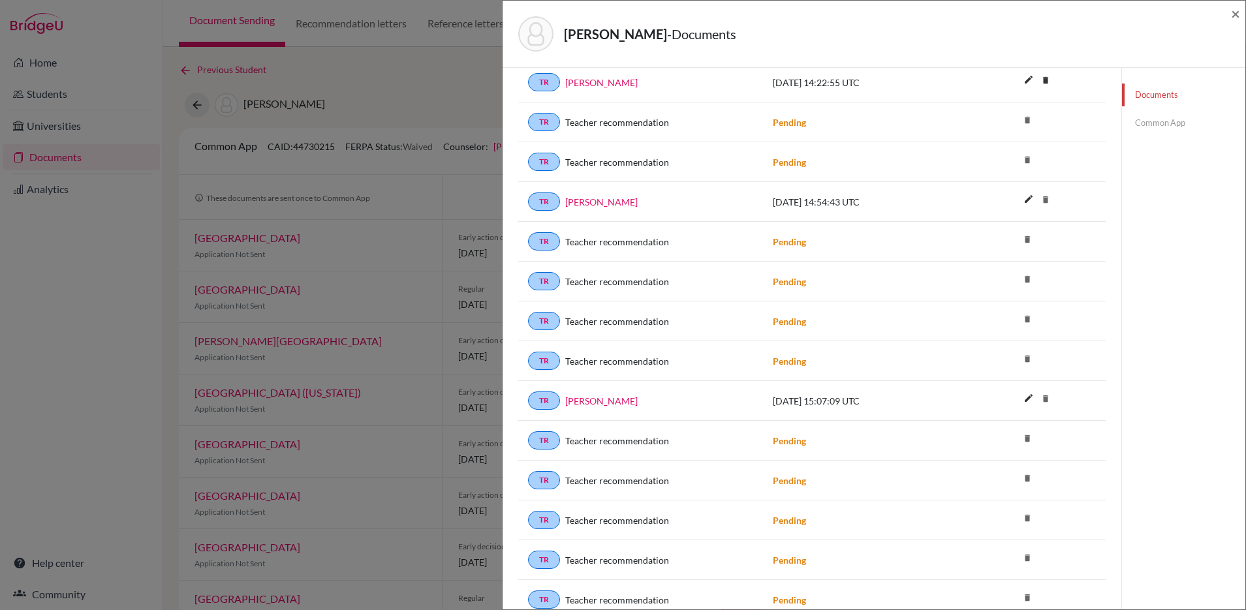
scroll to position [229, 0]
click at [1030, 200] on icon "edit" at bounding box center [1028, 199] width 21 height 21
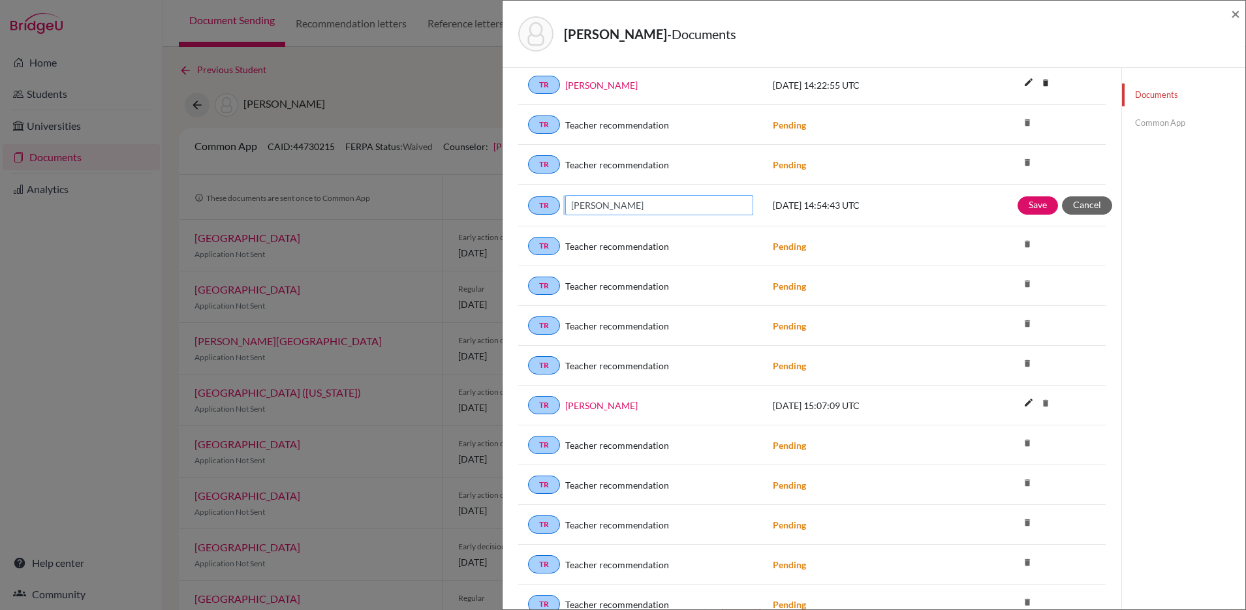
scroll to position [226, 0]
drag, startPoint x: 689, startPoint y: 206, endPoint x: 546, endPoint y: 191, distance: 144.4
click at [546, 191] on div "TR Sofia Hernandez 2025-10-11 14:54:43 UTC Save Cancel" at bounding box center [811, 207] width 587 height 42
type input "Michael Ronski"
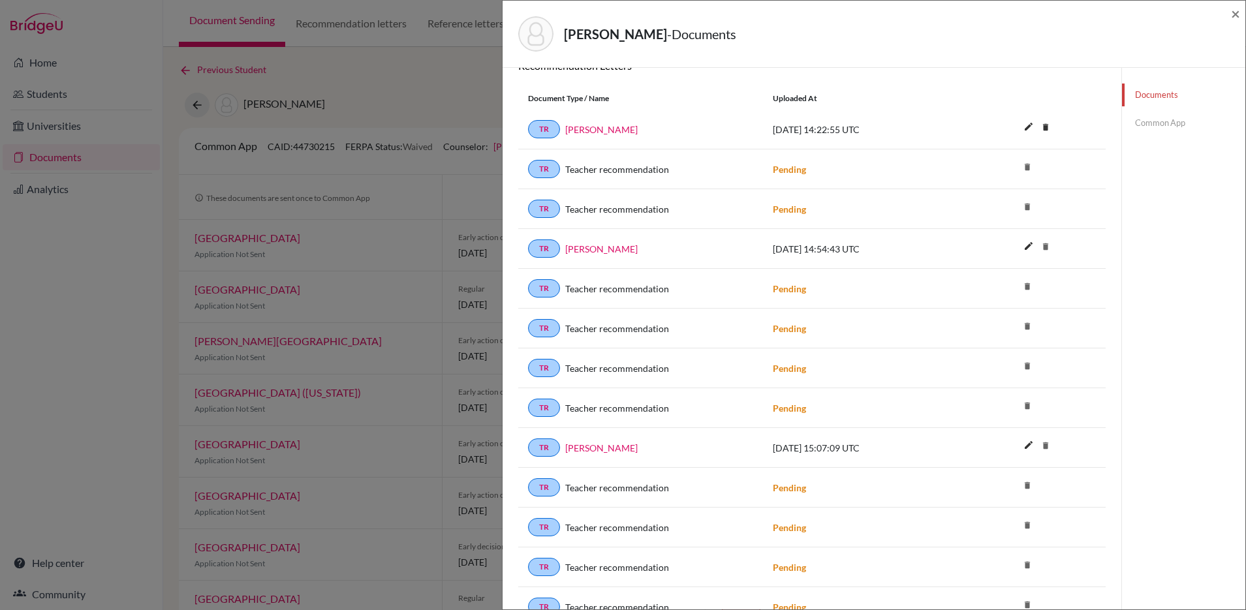
scroll to position [269, 0]
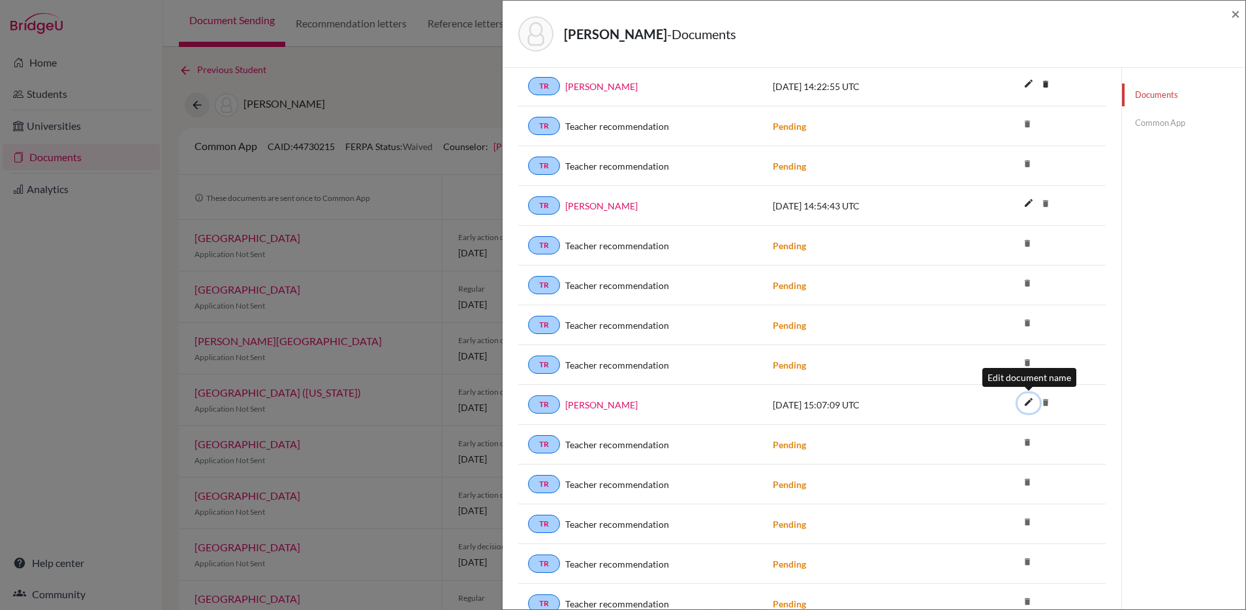
click at [1028, 404] on icon "edit" at bounding box center [1028, 402] width 21 height 21
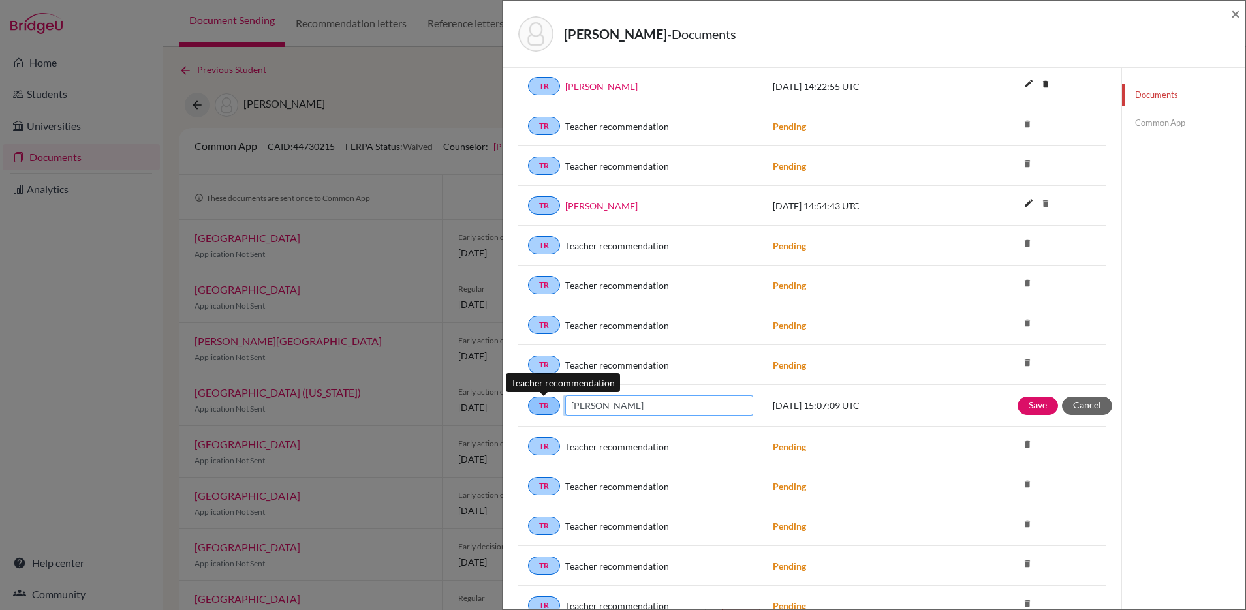
drag, startPoint x: 654, startPoint y: 405, endPoint x: 554, endPoint y: 401, distance: 100.0
click at [554, 401] on div "TR Sofia Hernandez" at bounding box center [640, 406] width 225 height 20
type input "Michael Ronski"
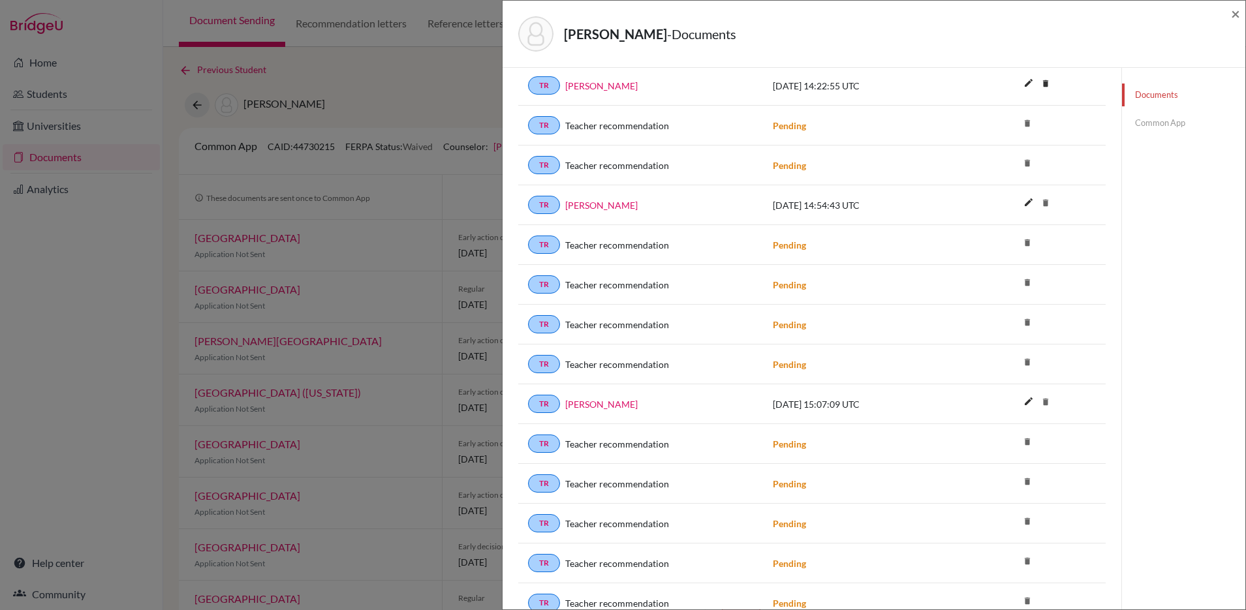
click at [1047, 401] on icon "delete" at bounding box center [1046, 402] width 20 height 20
click at [1044, 202] on icon "delete" at bounding box center [1046, 203] width 20 height 20
click at [1048, 203] on icon "delete" at bounding box center [1046, 203] width 20 height 20
click at [1047, 202] on icon "delete" at bounding box center [1046, 203] width 20 height 20
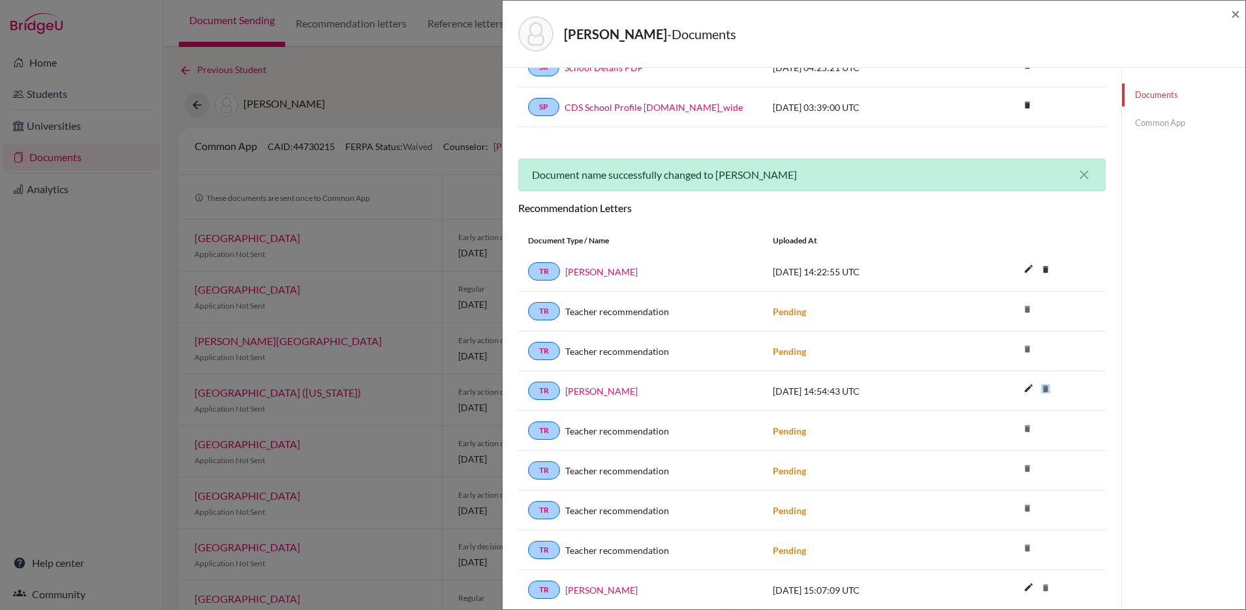
scroll to position [0, 0]
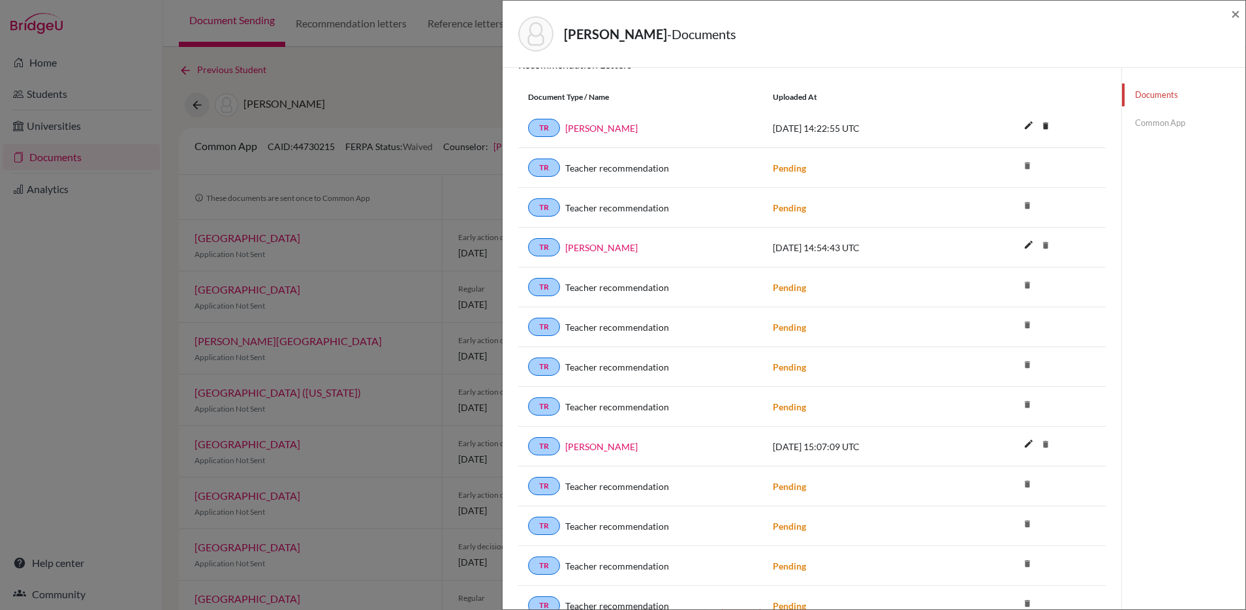
scroll to position [204, 0]
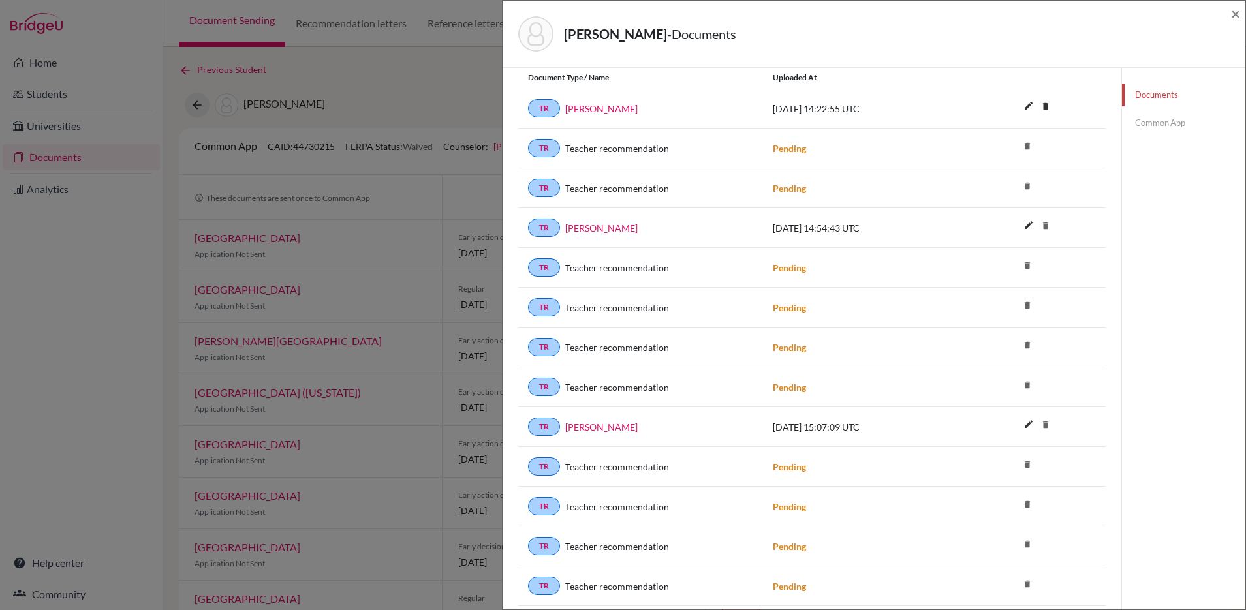
click at [1047, 424] on icon "delete" at bounding box center [1046, 425] width 20 height 20
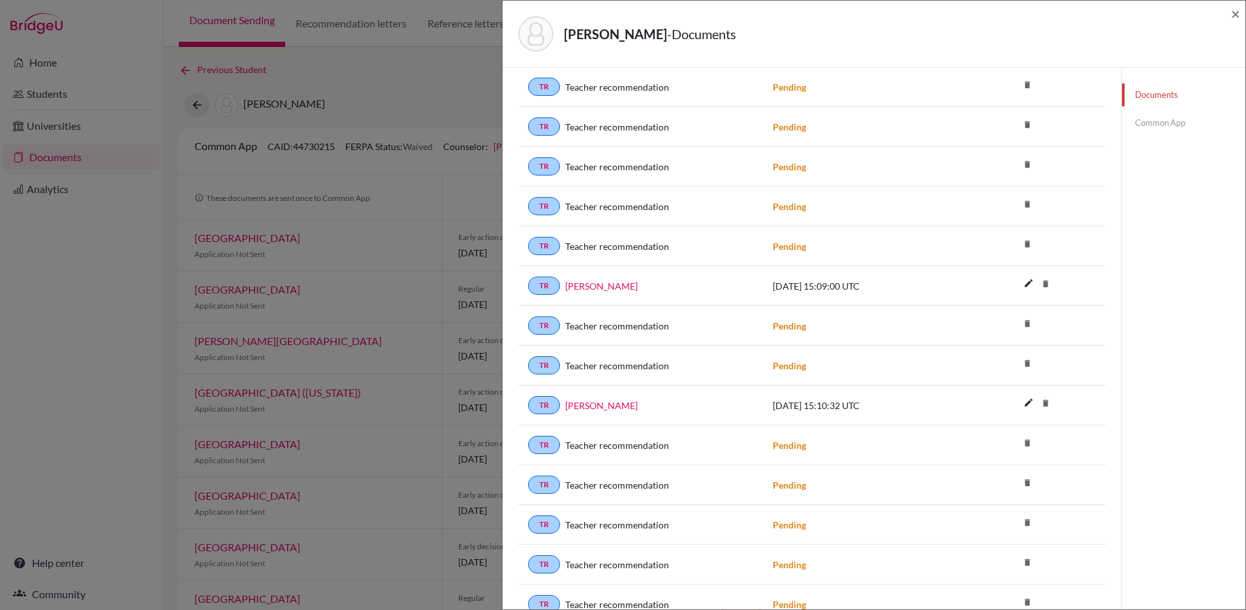
scroll to position [664, 0]
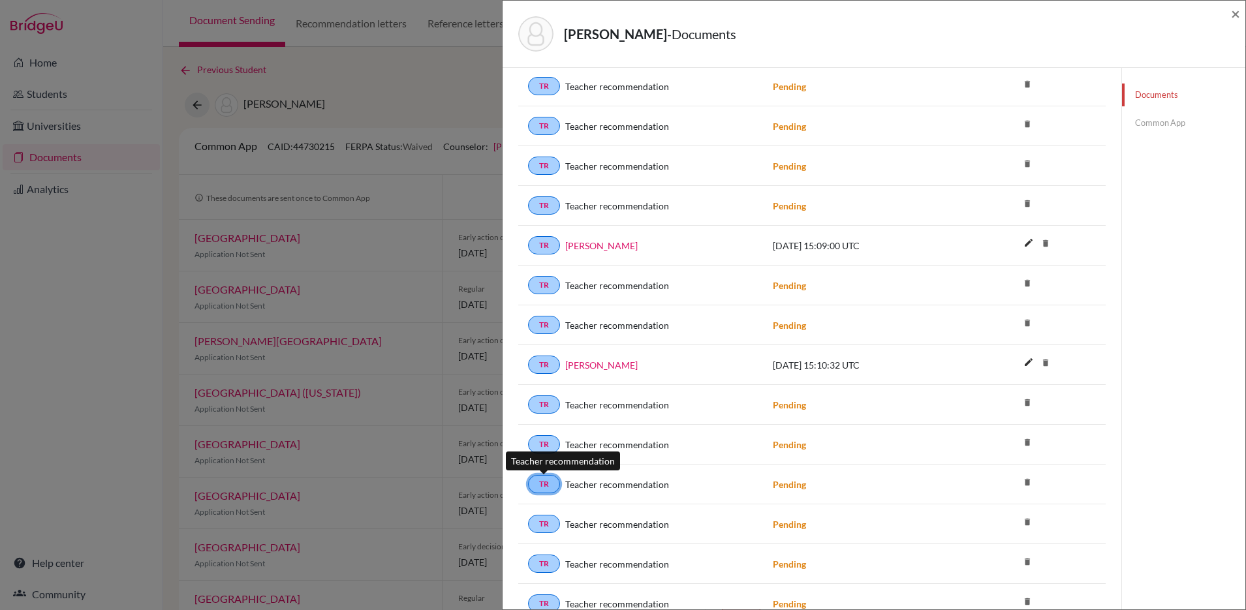
click at [543, 482] on link "TR" at bounding box center [544, 484] width 32 height 18
click at [556, 483] on link "TR" at bounding box center [544, 484] width 32 height 18
click at [546, 482] on link "TR" at bounding box center [544, 484] width 32 height 18
click at [547, 482] on link "TR" at bounding box center [544, 484] width 32 height 18
click at [595, 488] on span "Teacher recommendation" at bounding box center [617, 485] width 104 height 14
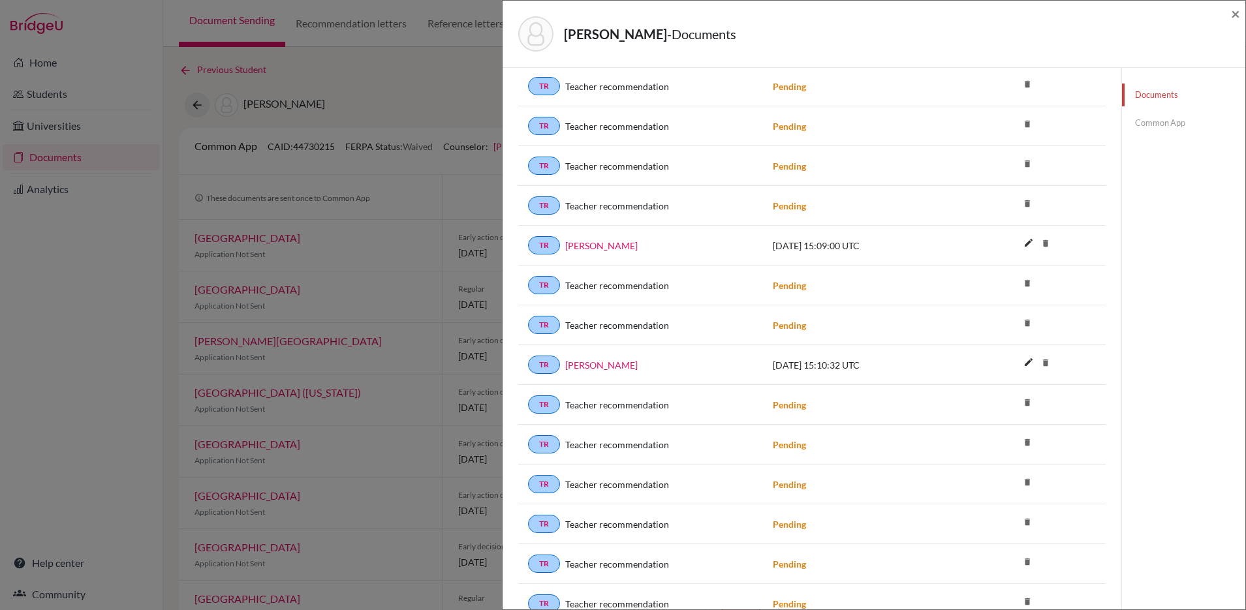
click at [791, 484] on strong "Pending" at bounding box center [789, 484] width 33 height 11
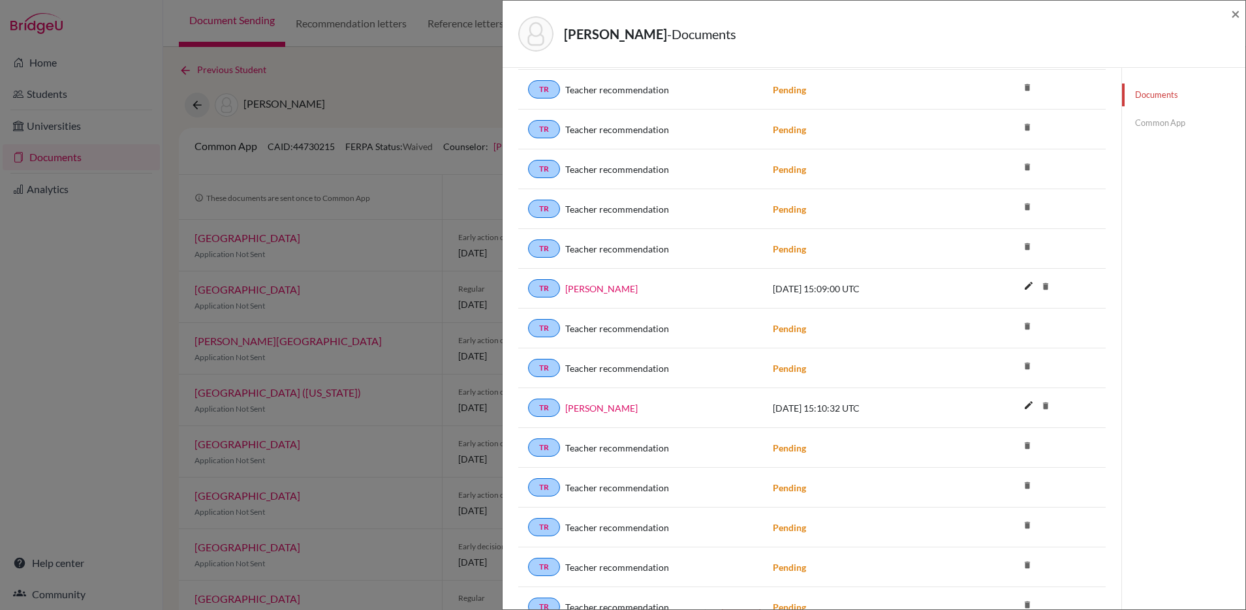
scroll to position [619, 0]
click at [1239, 16] on span "×" at bounding box center [1235, 13] width 9 height 19
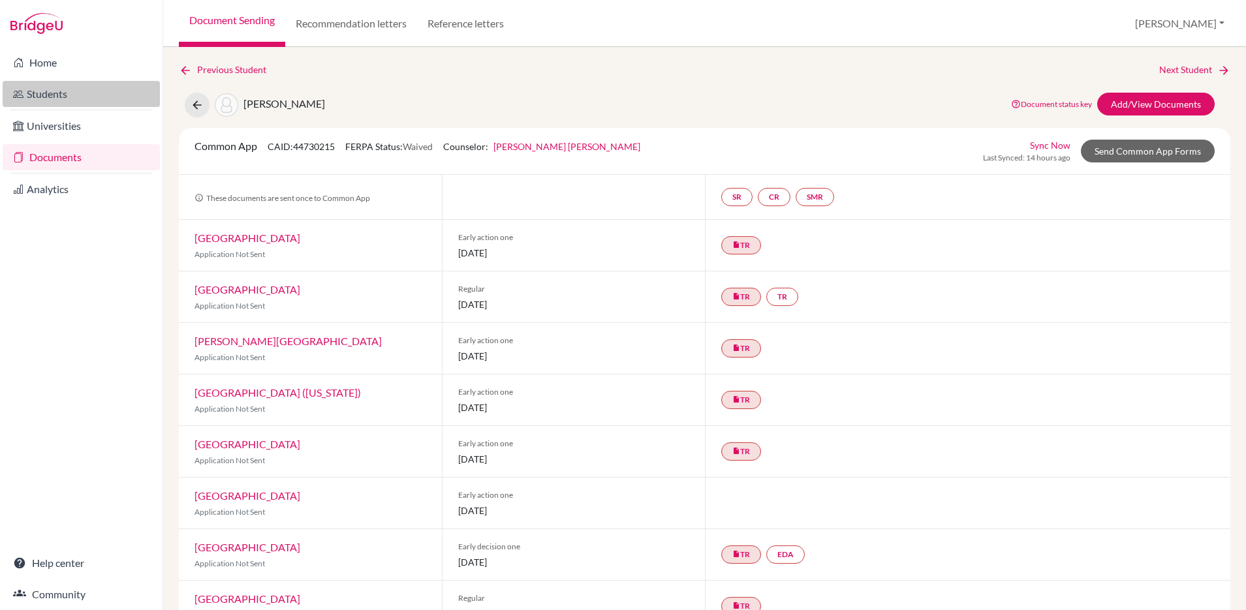
click at [49, 88] on link "Students" at bounding box center [81, 94] width 157 height 26
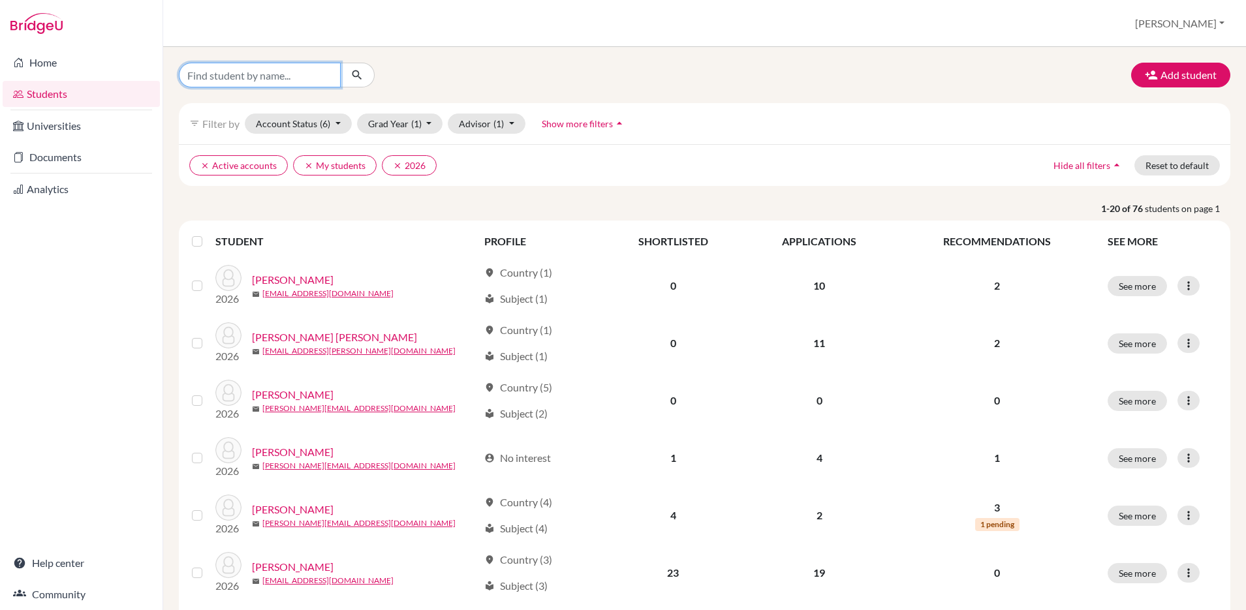
click at [291, 76] on input "Find student by name..." at bounding box center [260, 75] width 162 height 25
type input "[PERSON_NAME]"
click button "submit" at bounding box center [357, 75] width 35 height 25
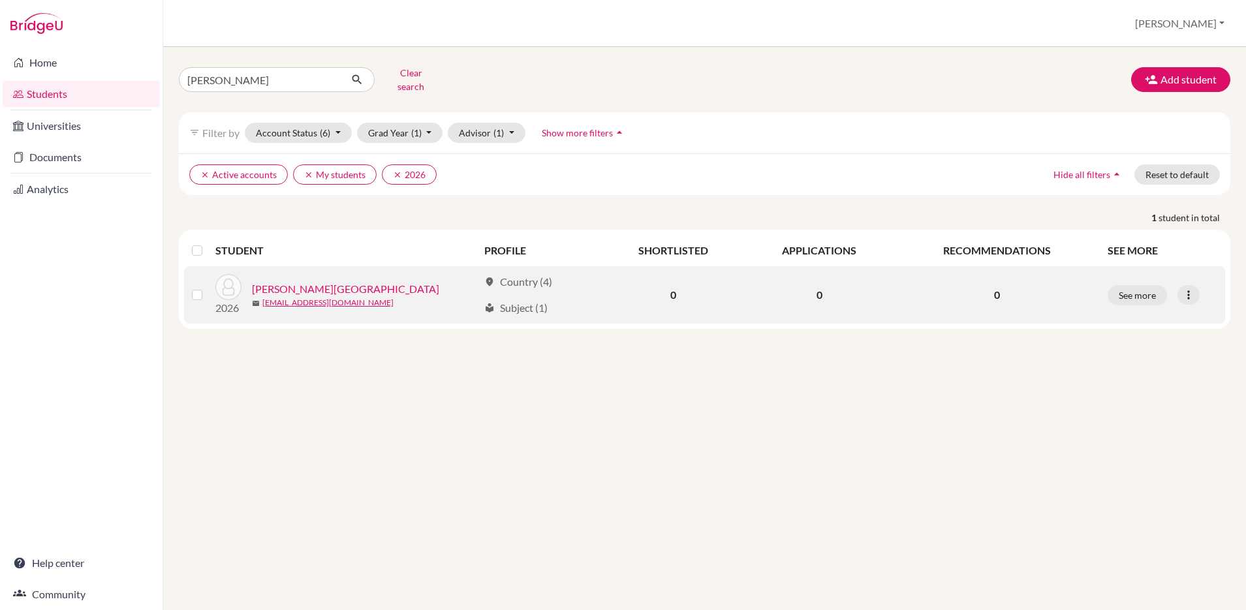
click at [298, 285] on link "[PERSON_NAME][GEOGRAPHIC_DATA]" at bounding box center [345, 289] width 187 height 16
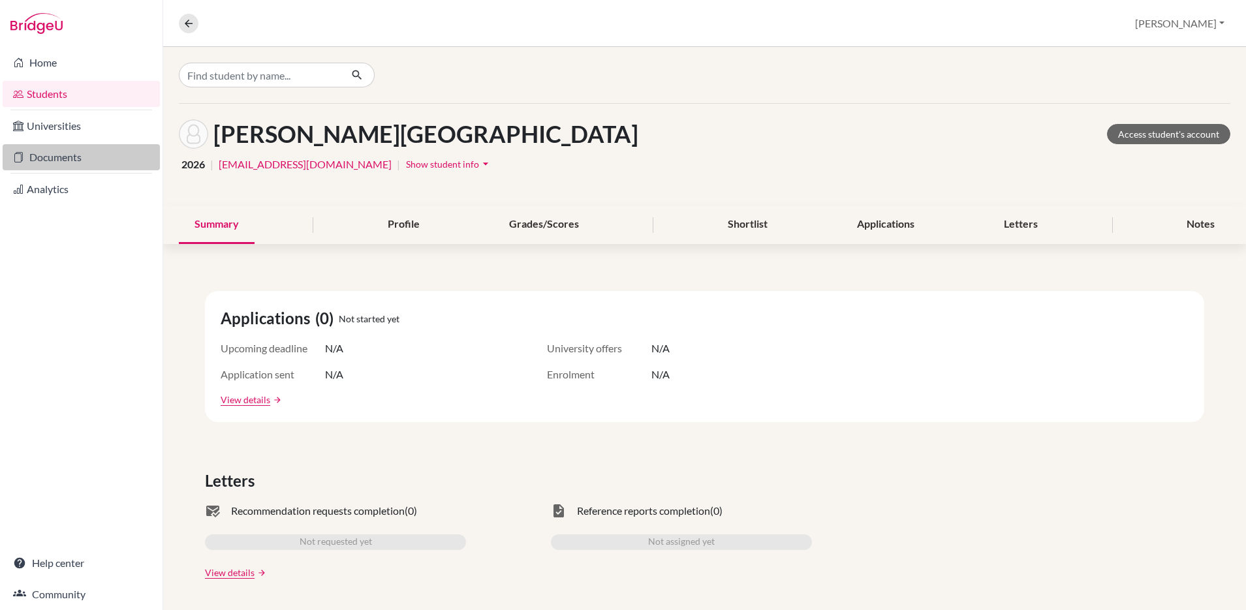
click at [73, 153] on link "Documents" at bounding box center [81, 157] width 157 height 26
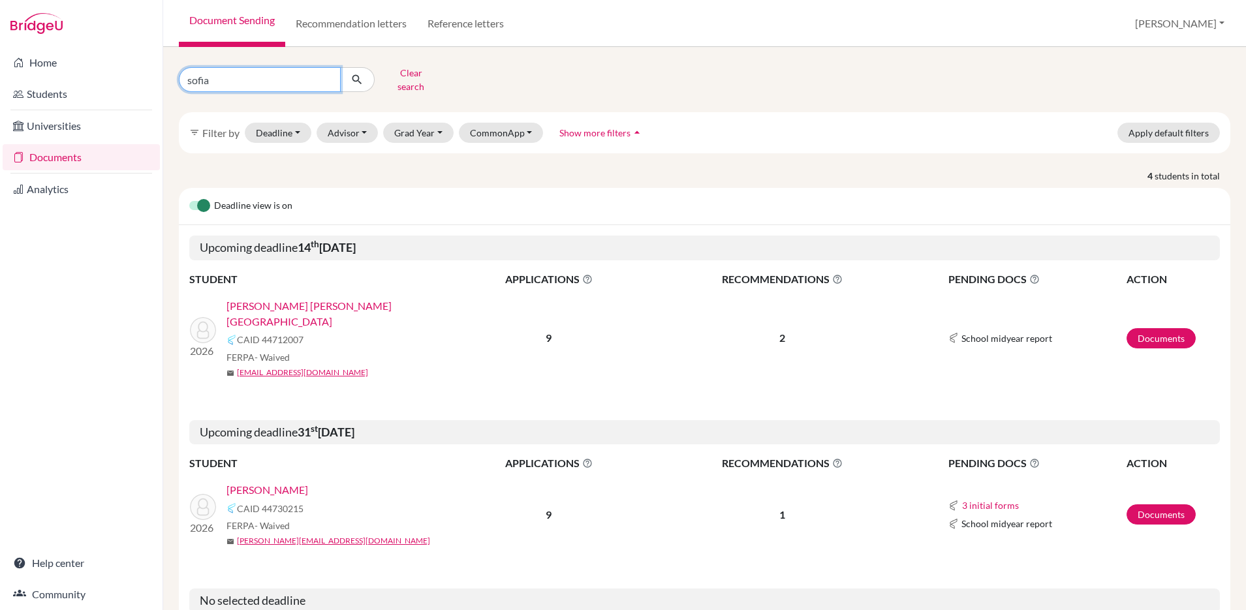
click at [293, 72] on input "sofia" at bounding box center [260, 79] width 162 height 25
drag, startPoint x: 244, startPoint y: 72, endPoint x: 106, endPoint y: 46, distance: 140.3
click at [106, 46] on div "Home Students Universities Documents Analytics Help center Community Document S…" at bounding box center [623, 305] width 1246 height 610
type input "victoria"
click button "submit" at bounding box center [357, 79] width 35 height 25
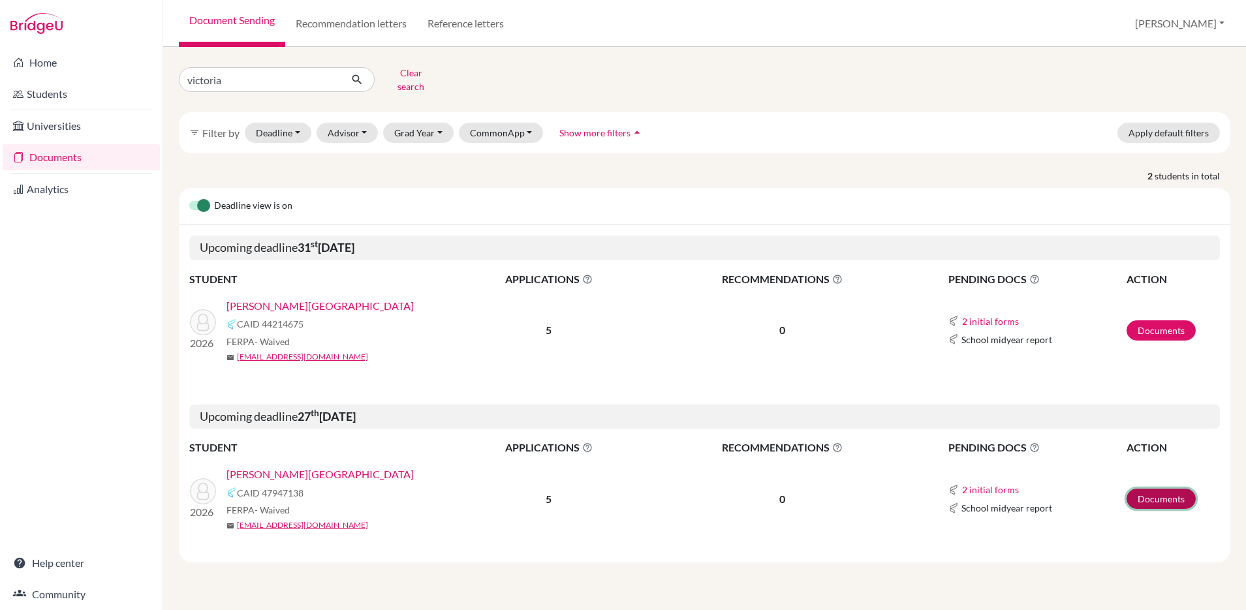
click at [1153, 489] on link "Documents" at bounding box center [1161, 499] width 69 height 20
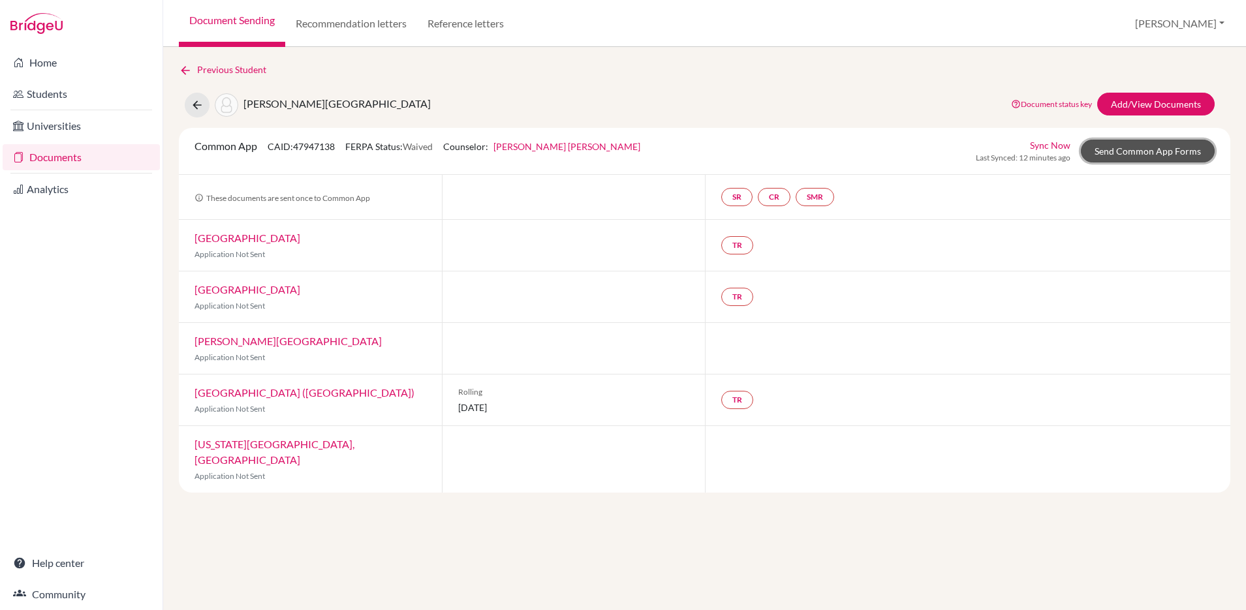
click at [1122, 148] on link "Send Common App Forms" at bounding box center [1148, 151] width 134 height 23
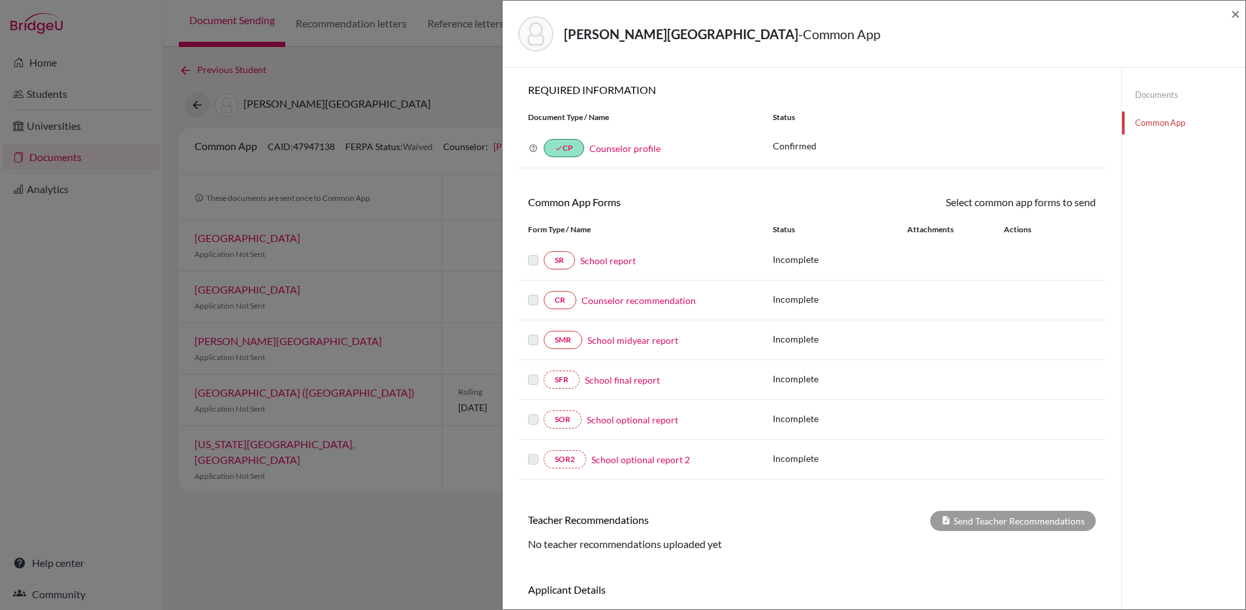
click at [611, 174] on div "REQUIRED INFORMATION Document Type / Name Status Why am I being asked to do thi…" at bounding box center [811, 131] width 587 height 95
drag, startPoint x: 1235, startPoint y: 15, endPoint x: 1153, endPoint y: 31, distance: 83.7
click at [1235, 15] on span "×" at bounding box center [1235, 13] width 9 height 19
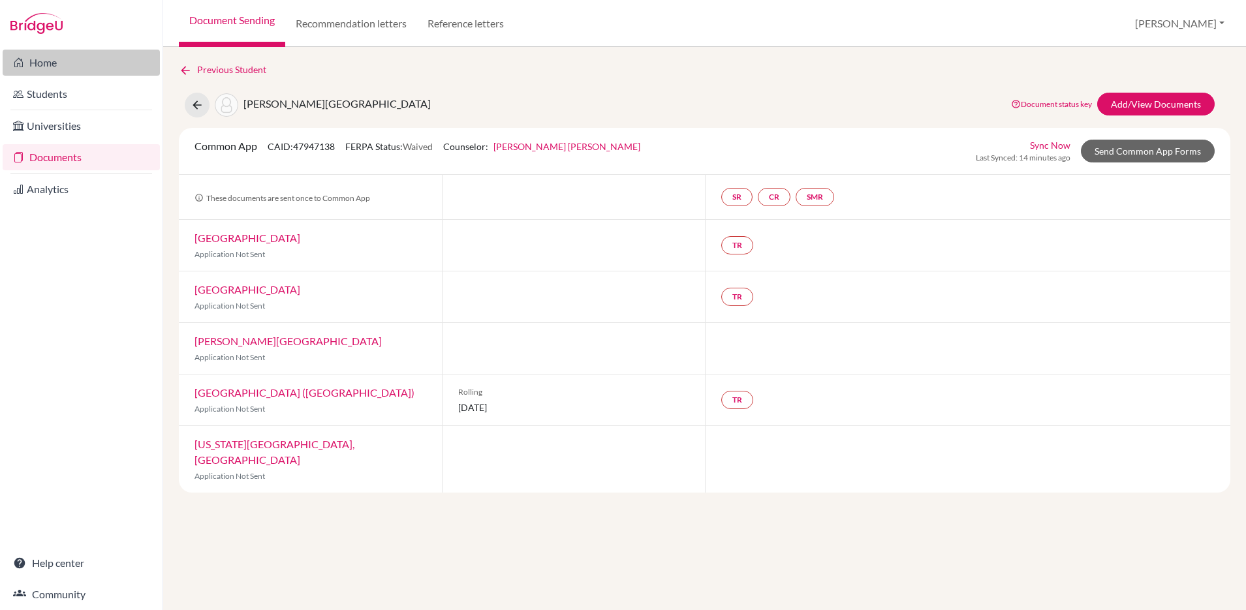
click at [35, 63] on link "Home" at bounding box center [81, 63] width 157 height 26
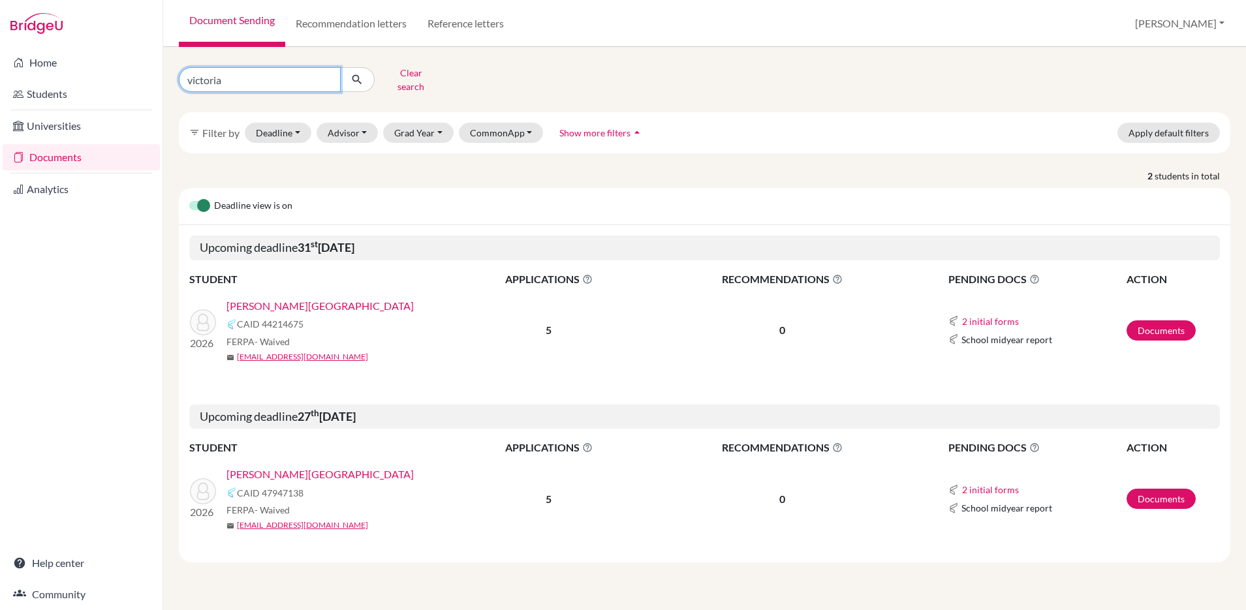
click at [263, 74] on input "victoria" at bounding box center [260, 79] width 162 height 25
type input "v"
type input "gordienko"
click button "submit" at bounding box center [357, 79] width 35 height 25
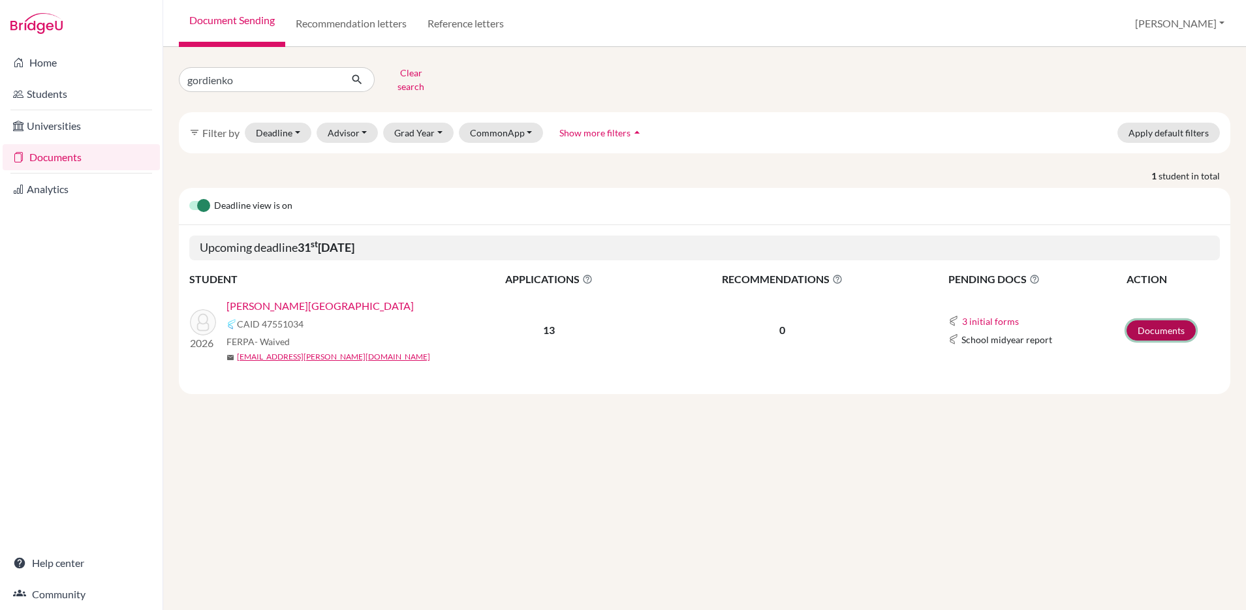
click at [1135, 320] on link "Documents" at bounding box center [1161, 330] width 69 height 20
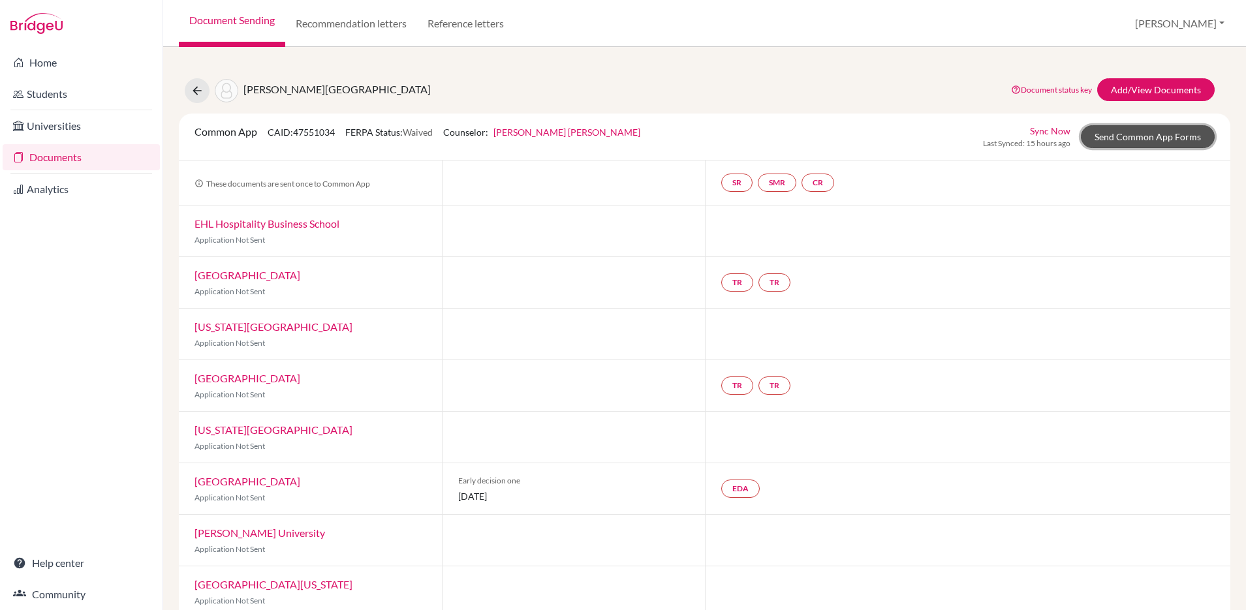
click at [1134, 140] on link "Send Common App Forms" at bounding box center [1148, 136] width 134 height 23
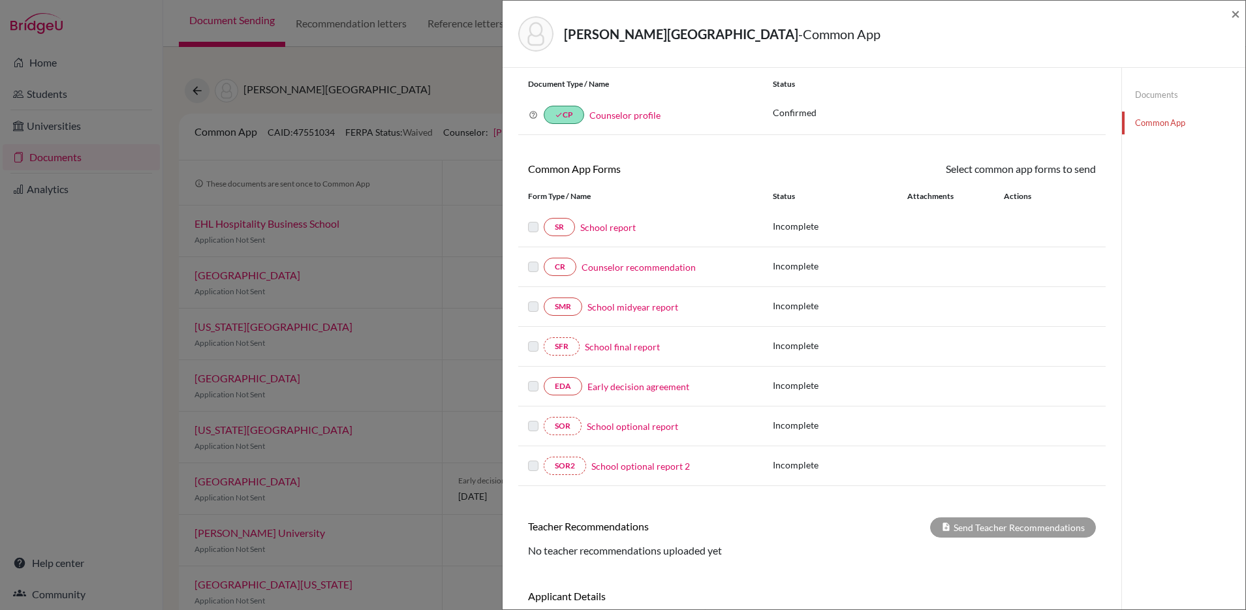
scroll to position [36, 0]
click at [1239, 17] on span "×" at bounding box center [1235, 13] width 9 height 19
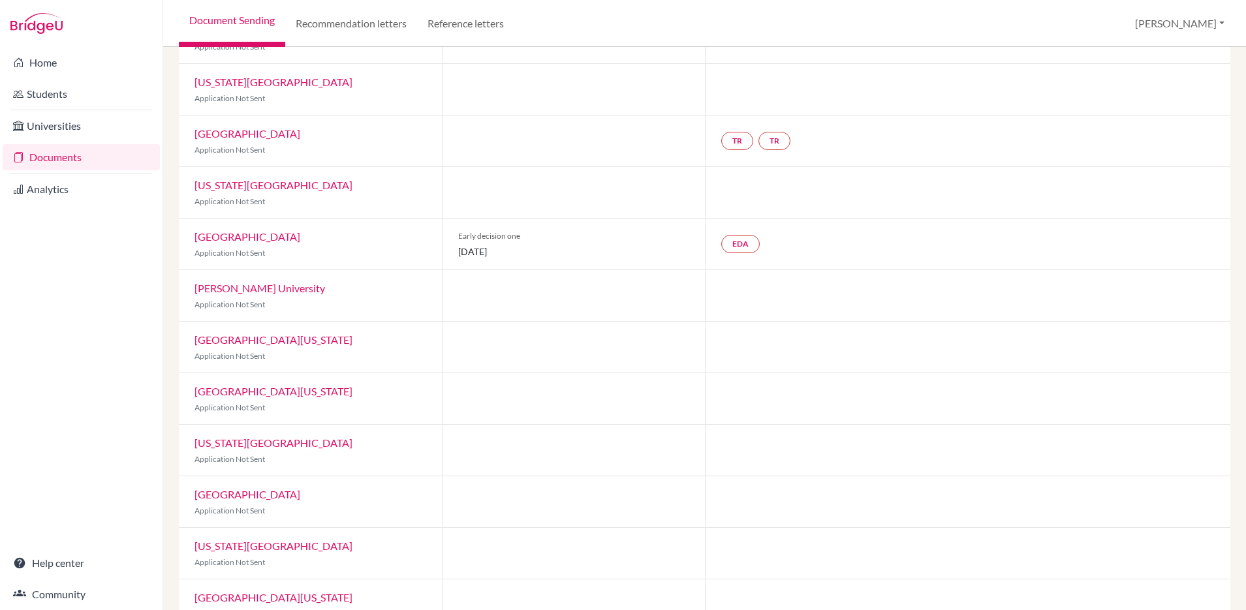
scroll to position [271, 0]
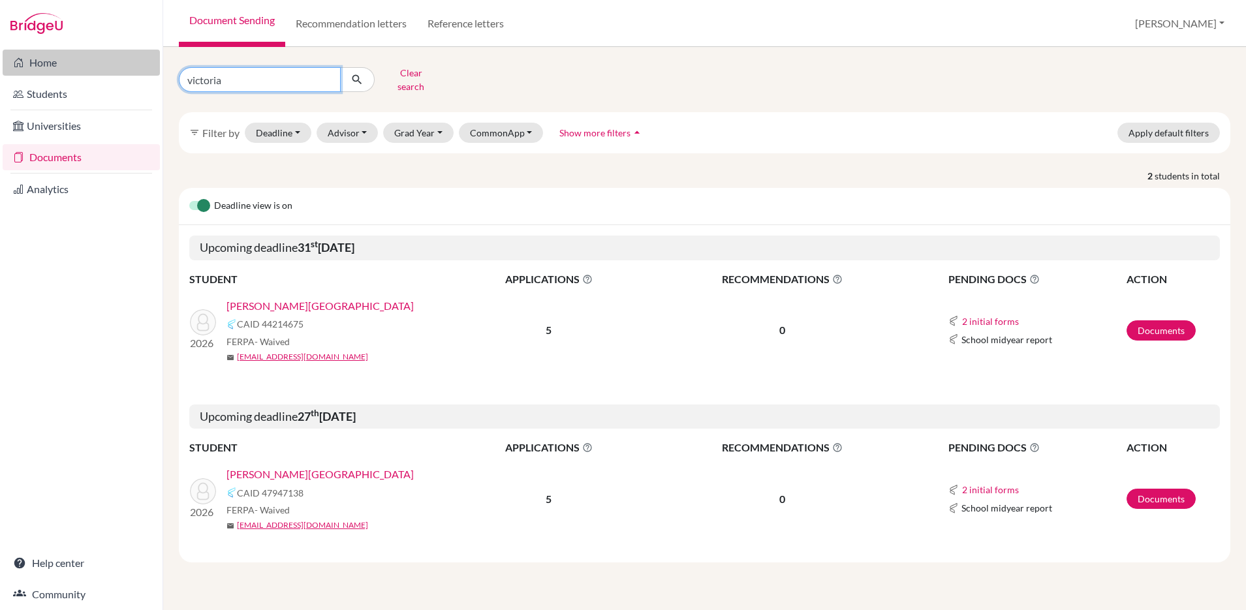
drag, startPoint x: 239, startPoint y: 78, endPoint x: 157, endPoint y: 74, distance: 82.4
click at [157, 74] on div "Home Students Universities Documents Analytics Help center Community Document S…" at bounding box center [623, 305] width 1246 height 610
drag, startPoint x: 253, startPoint y: 74, endPoint x: 150, endPoint y: 65, distance: 103.5
click at [150, 65] on div "Home Students Universities Documents Analytics Help center Community Document S…" at bounding box center [623, 305] width 1246 height 610
type input "patrick"
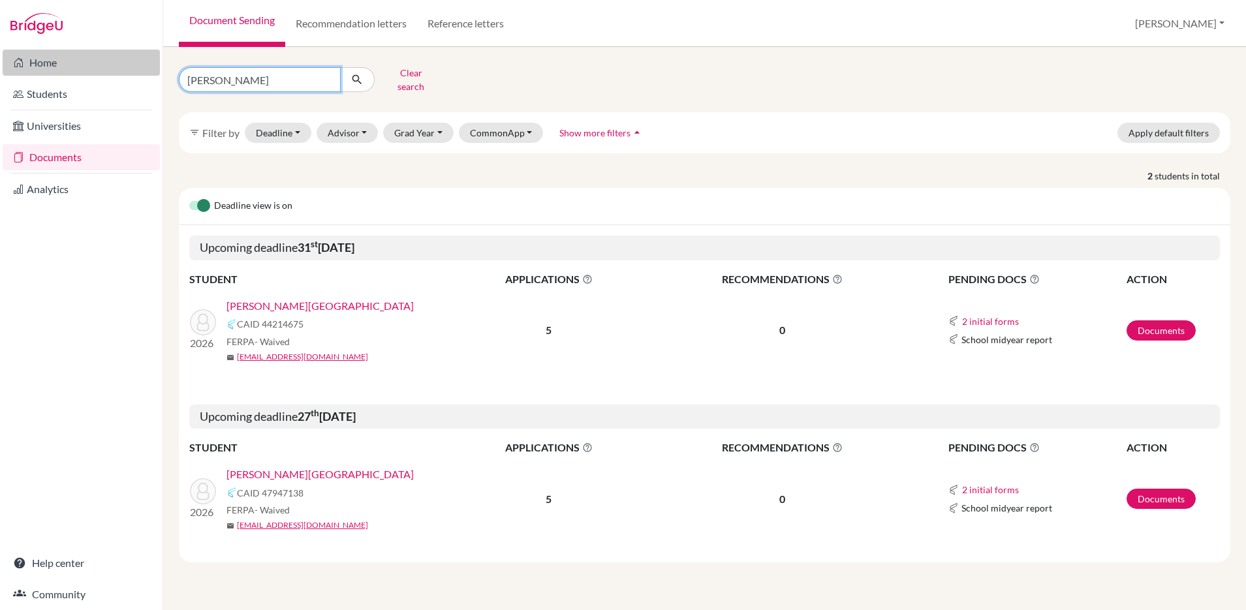
click button "submit" at bounding box center [357, 79] width 35 height 25
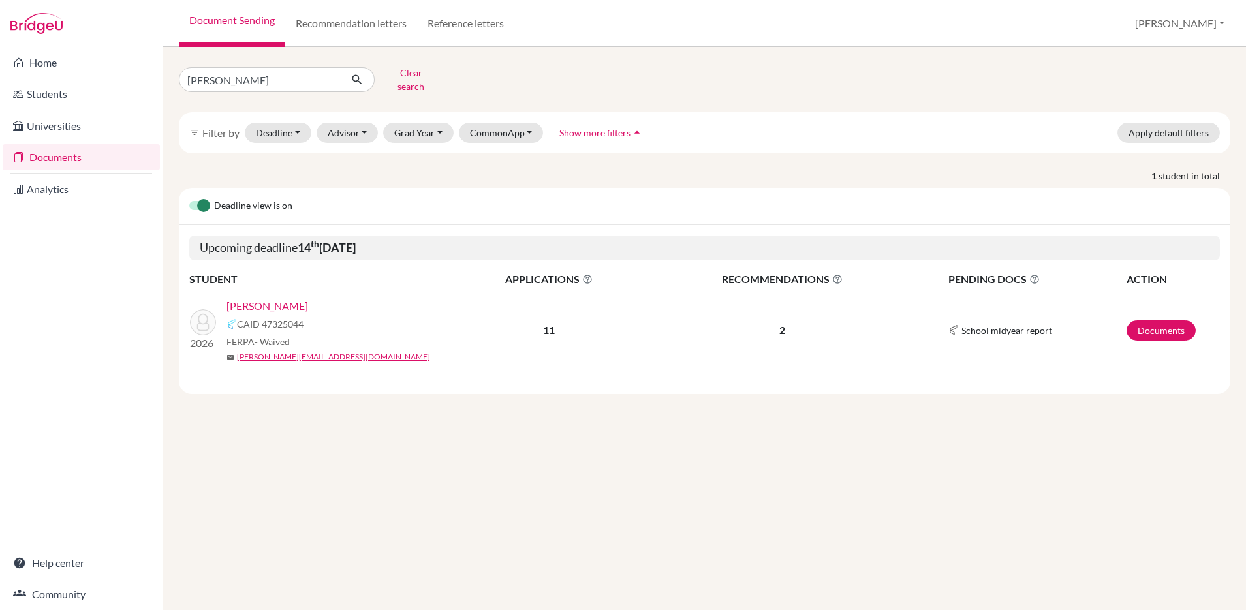
click at [283, 298] on link "[PERSON_NAME]" at bounding box center [267, 306] width 82 height 16
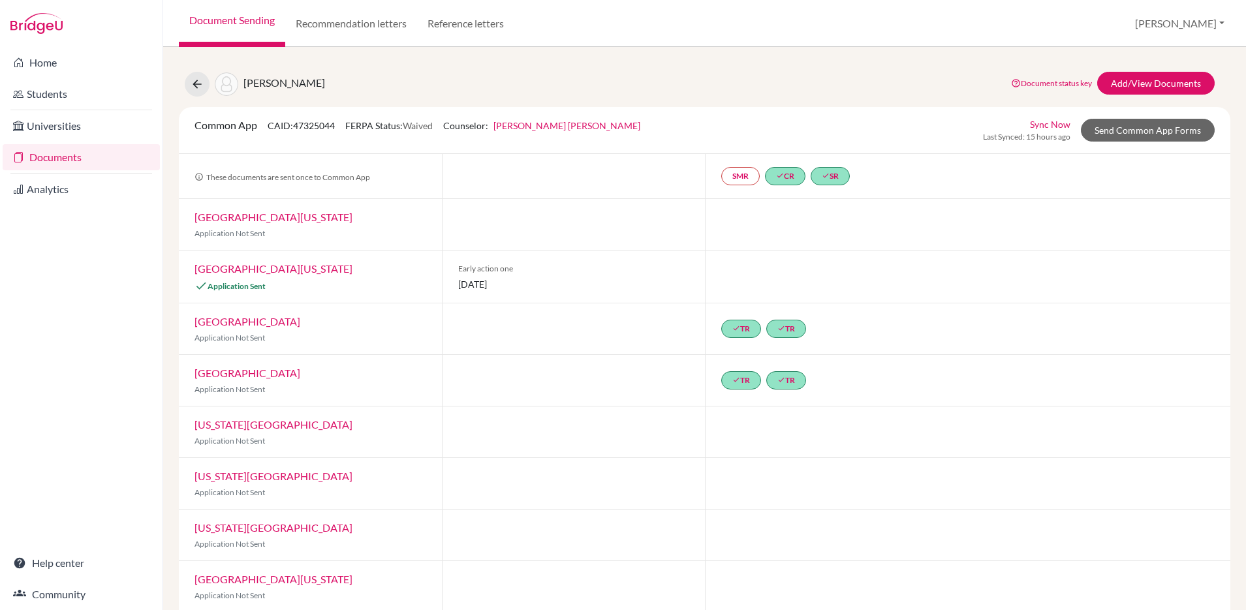
scroll to position [3, 0]
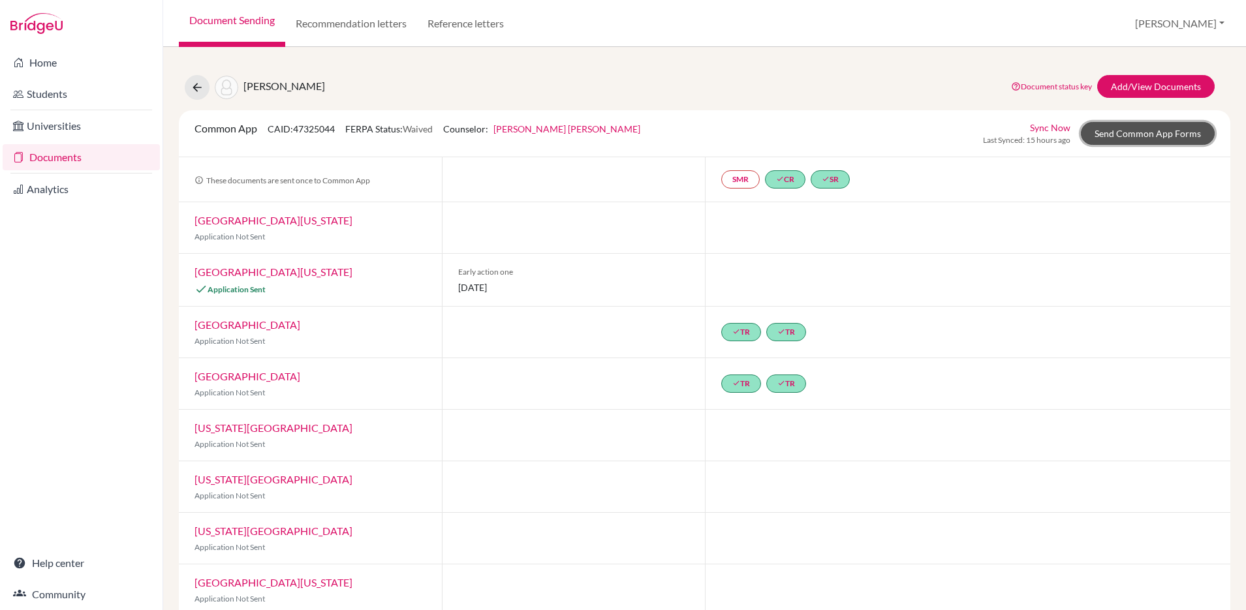
click at [1130, 131] on link "Send Common App Forms" at bounding box center [1148, 133] width 134 height 23
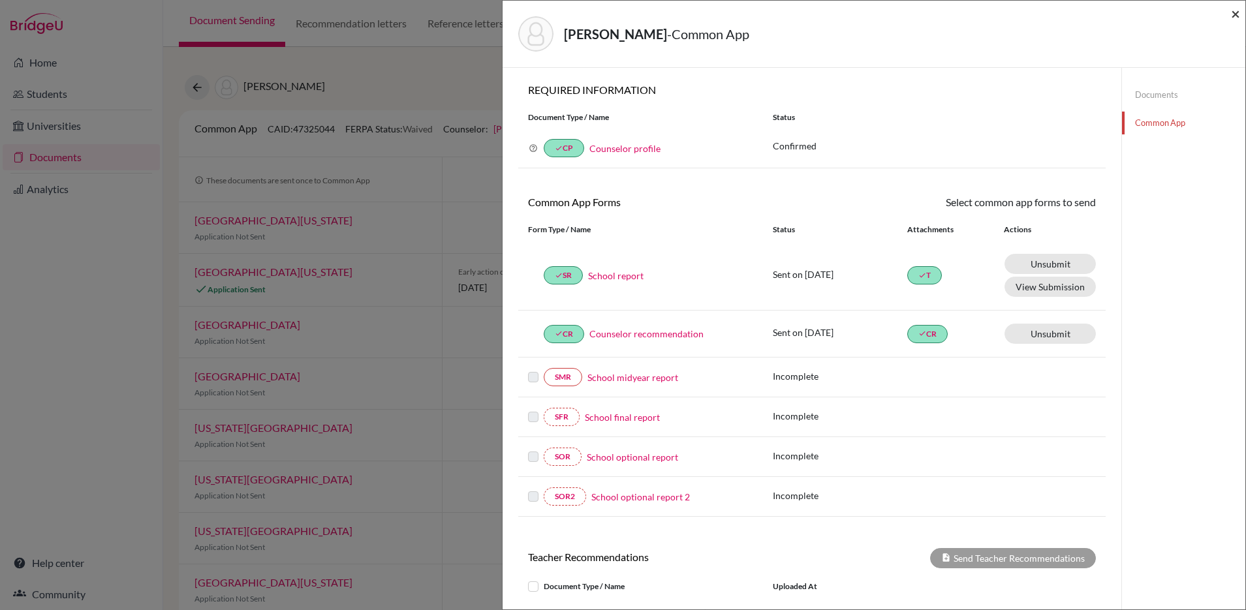
click at [1236, 16] on span "×" at bounding box center [1235, 13] width 9 height 19
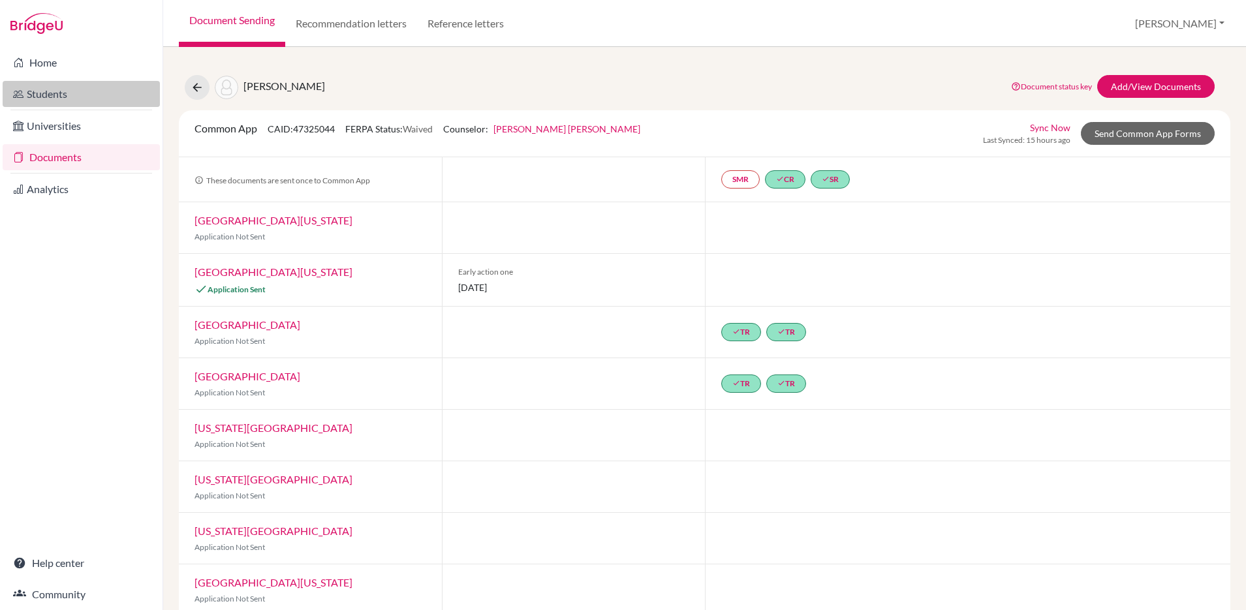
click at [49, 97] on link "Students" at bounding box center [81, 94] width 157 height 26
